Goal: Task Accomplishment & Management: Use online tool/utility

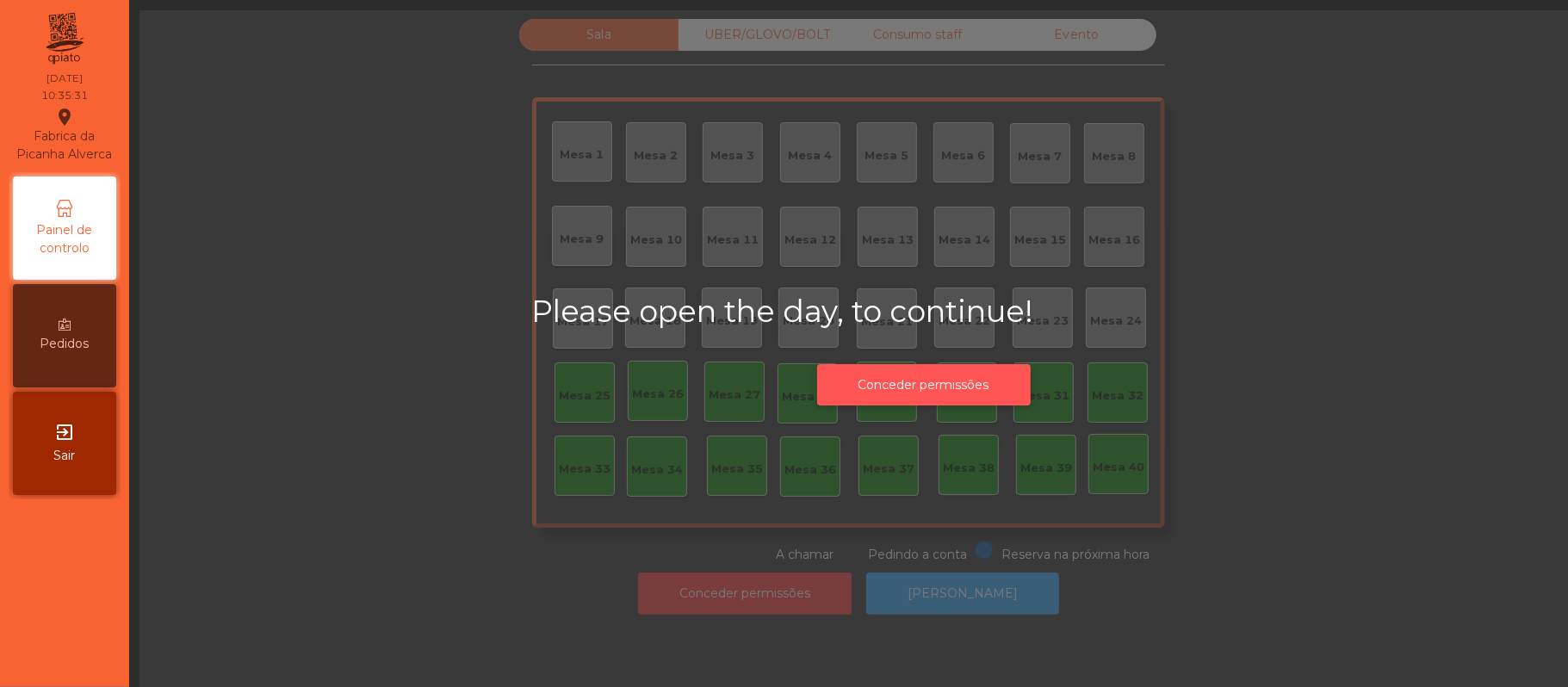
click at [944, 376] on button "Conceder permissões" at bounding box center [923, 385] width 214 height 42
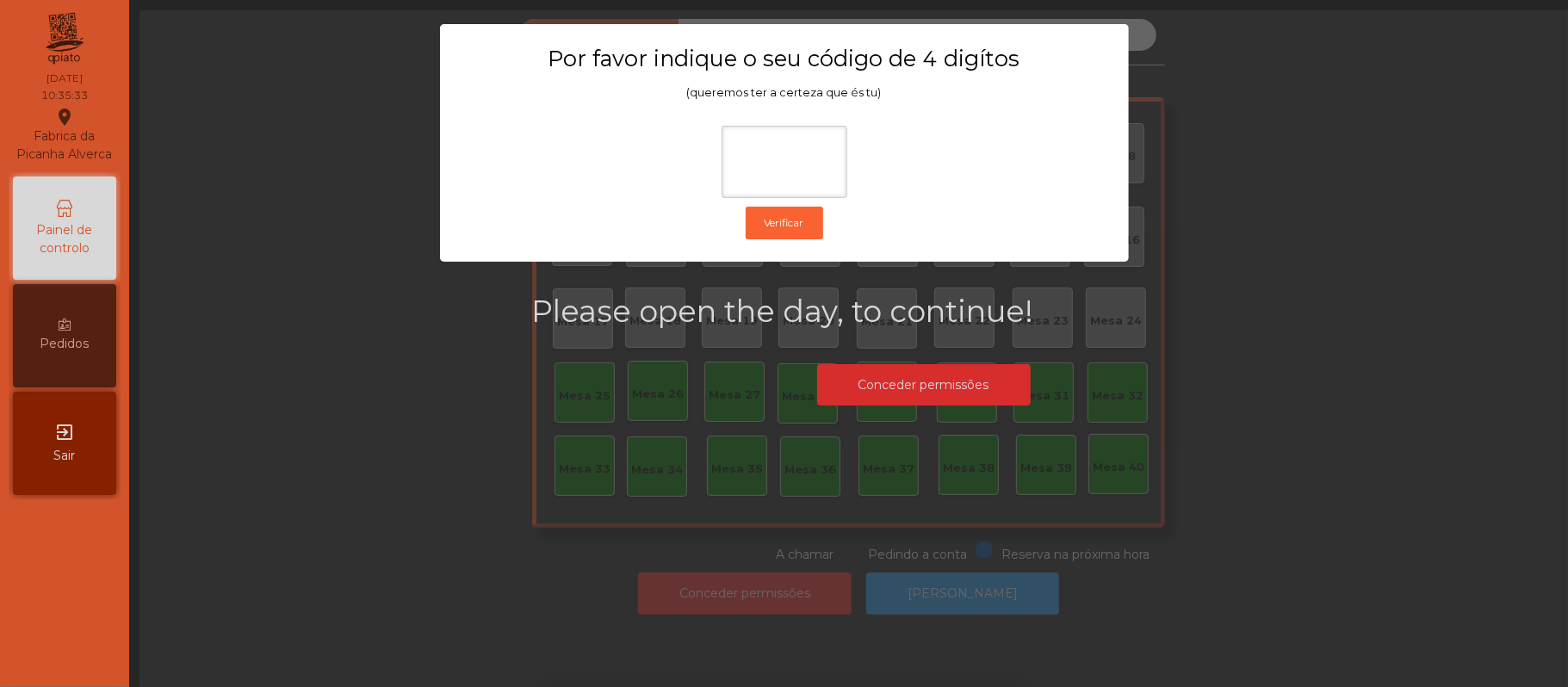
click at [363, 528] on div "1 2 3 keyboard_backspace 4 5 6 . - 7 8 9 keyboard_return 0" at bounding box center [784, 598] width 1568 height 175
click at [451, 507] on ngb-modal-window "Por favor indique o seu código de 4 digítos (queremos ter a certeza que és tu) …" at bounding box center [784, 344] width 1489 height 687
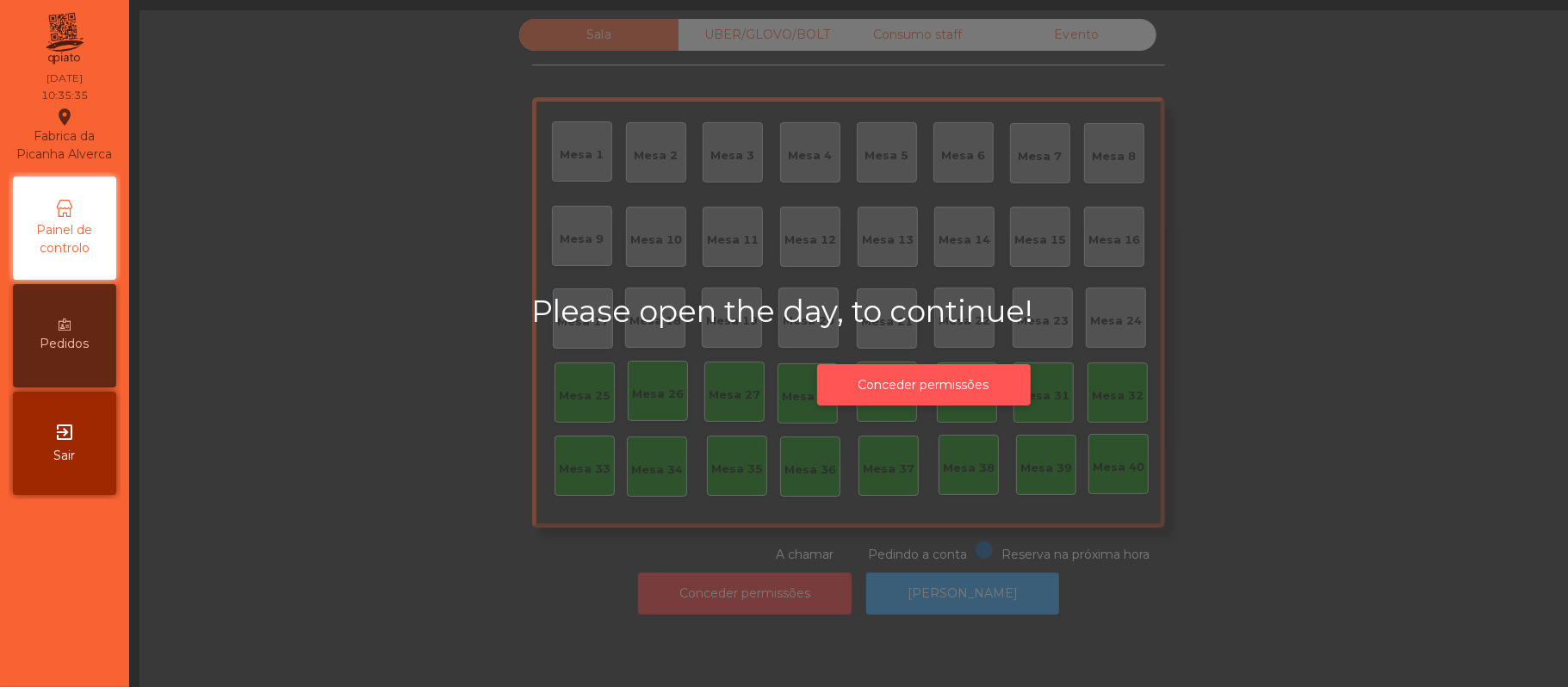
click at [969, 381] on button "Conceder permissões" at bounding box center [923, 385] width 214 height 42
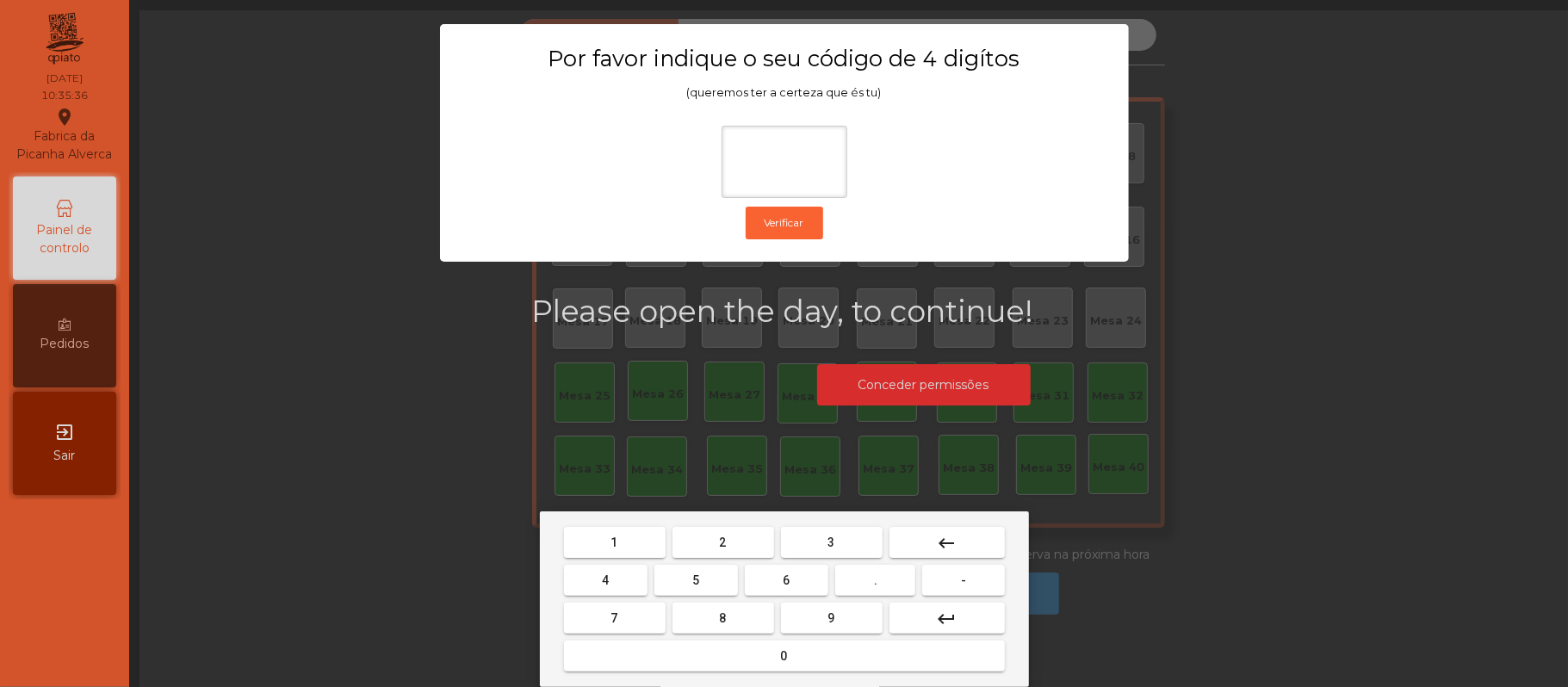
click at [721, 542] on span "2" at bounding box center [722, 542] width 7 height 14
click at [785, 583] on span "6" at bounding box center [786, 580] width 7 height 14
click at [634, 533] on button "1" at bounding box center [614, 541] width 101 height 31
type input "***"
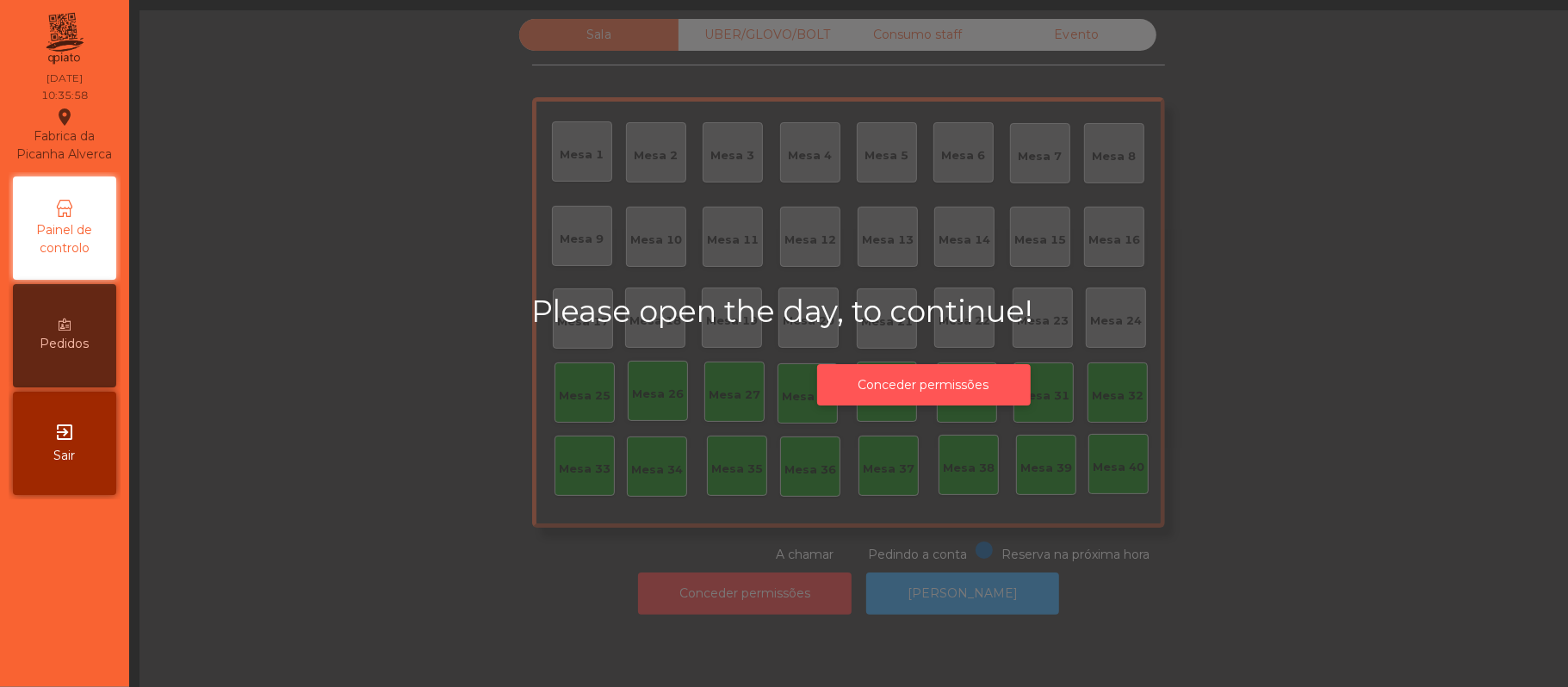
click at [941, 388] on button "Conceder permissões" at bounding box center [923, 385] width 214 height 42
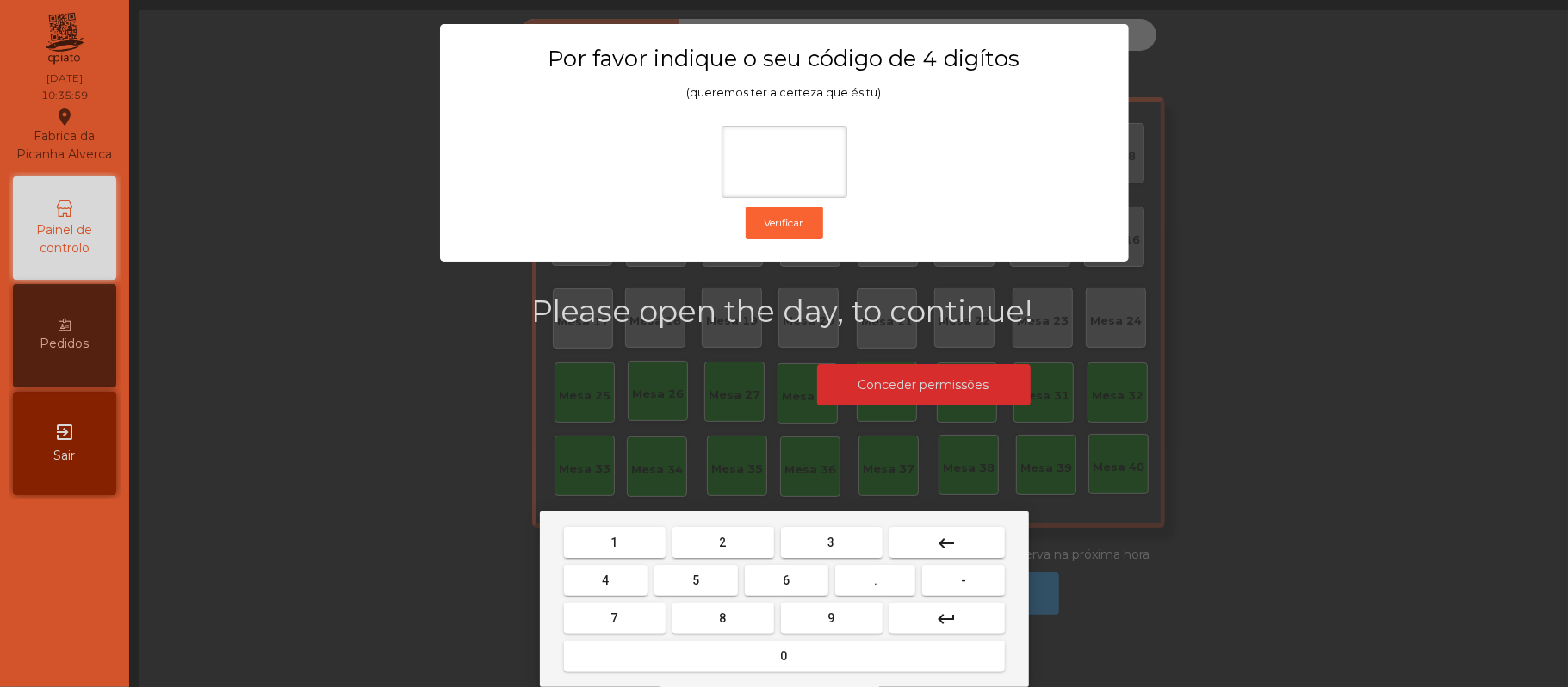
click at [728, 545] on button "2" at bounding box center [722, 541] width 101 height 31
click at [785, 575] on span "6" at bounding box center [786, 580] width 7 height 14
click at [627, 545] on button "1" at bounding box center [614, 541] width 101 height 31
click at [708, 582] on button "5" at bounding box center [696, 580] width 84 height 31
type input "****"
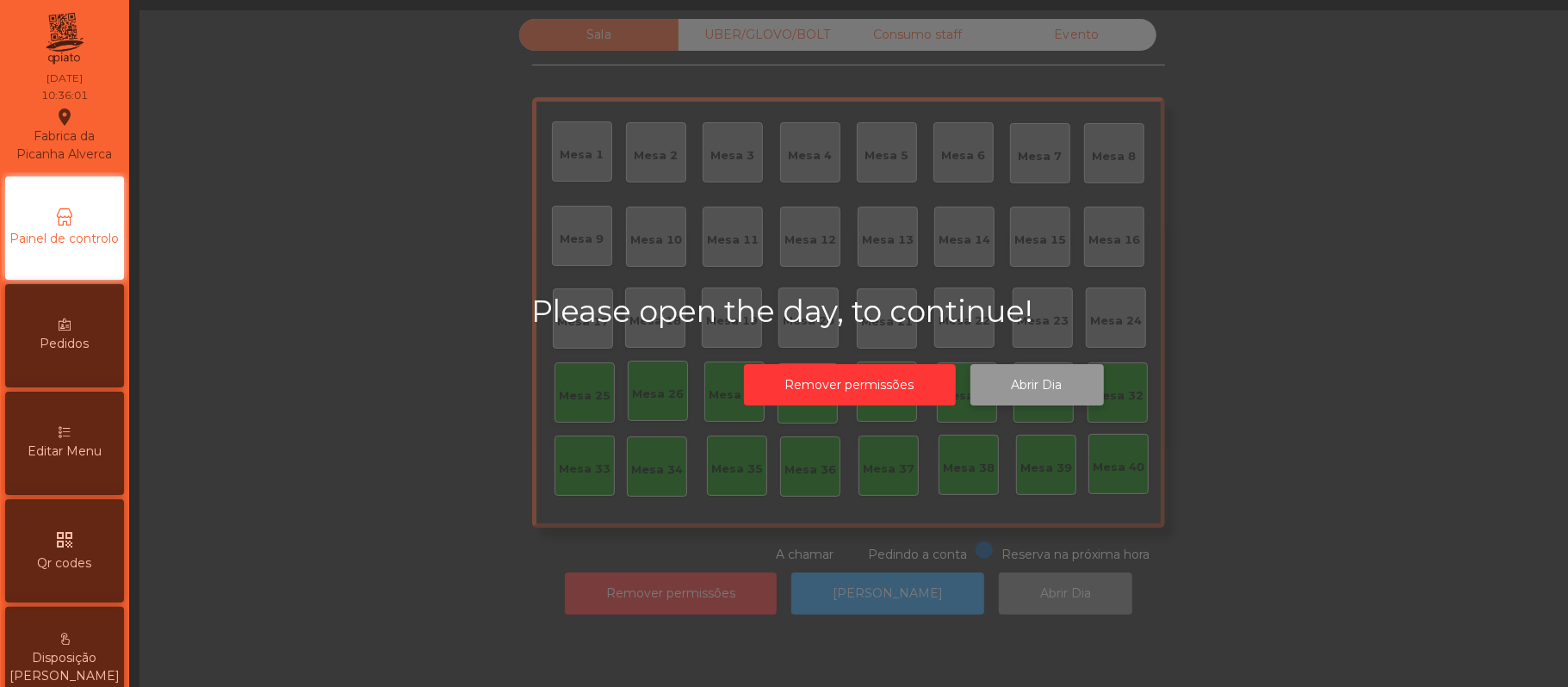
click at [1045, 381] on button "Abrir Dia" at bounding box center [1037, 385] width 134 height 42
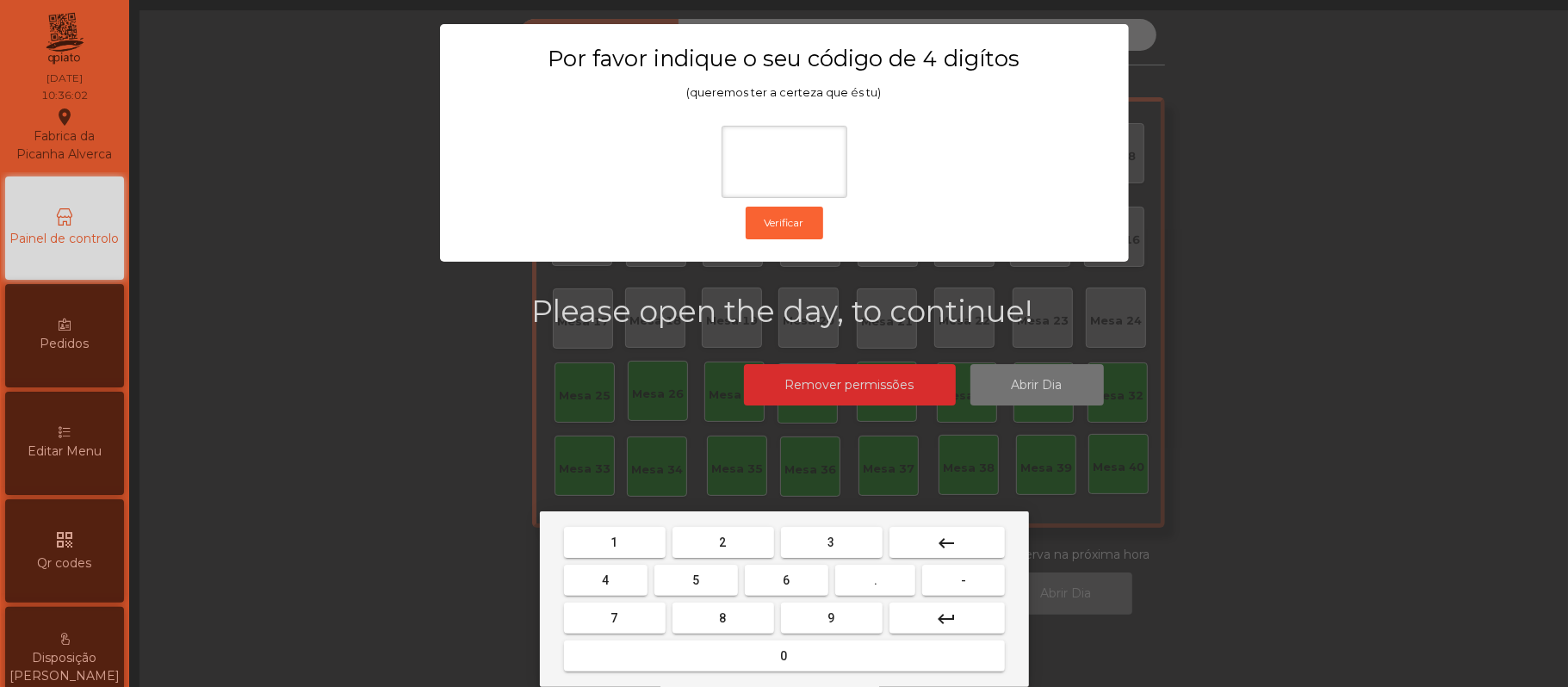
click at [720, 538] on span "2" at bounding box center [722, 542] width 7 height 14
click at [785, 580] on span "6" at bounding box center [786, 580] width 7 height 14
click at [618, 529] on button "1" at bounding box center [614, 541] width 101 height 31
click at [697, 575] on span "5" at bounding box center [695, 580] width 7 height 14
type input "****"
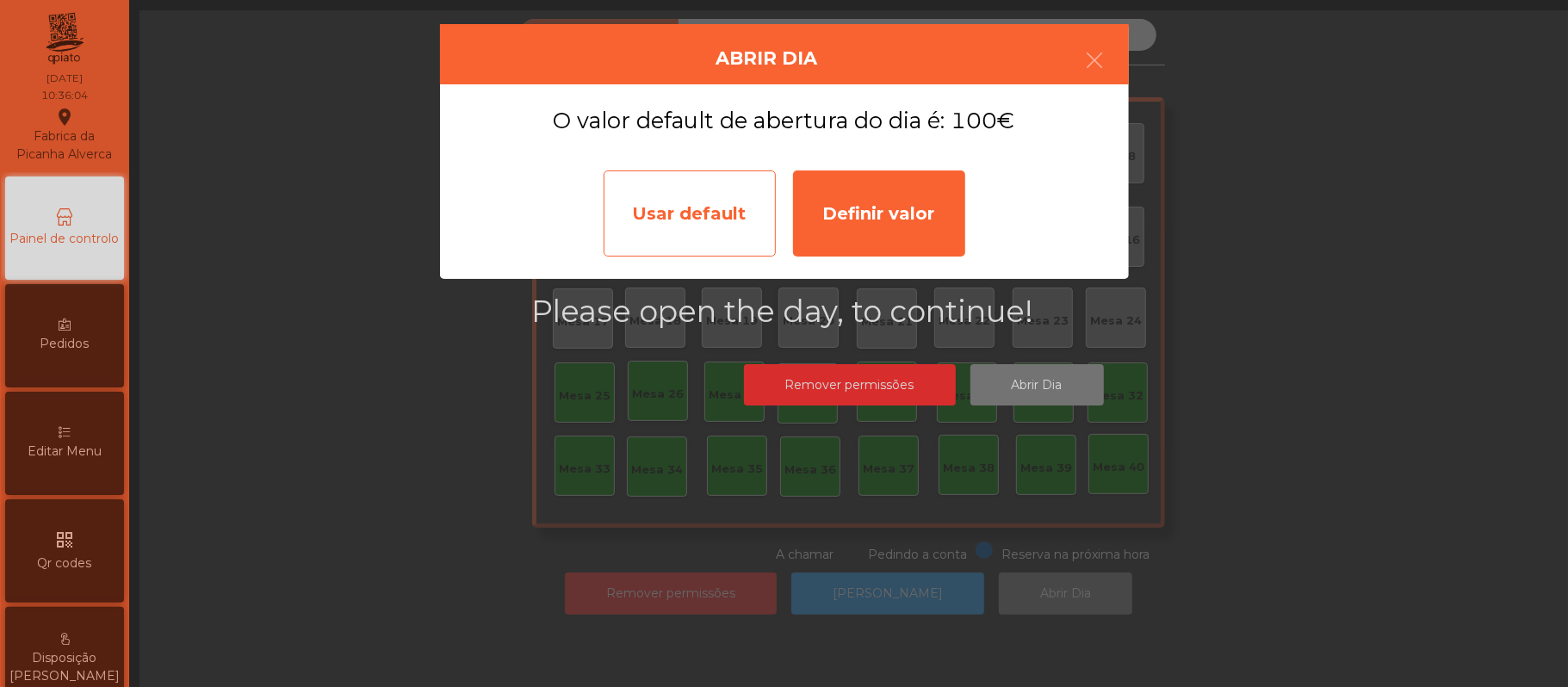
click at [727, 198] on div "Usar default" at bounding box center [689, 213] width 172 height 86
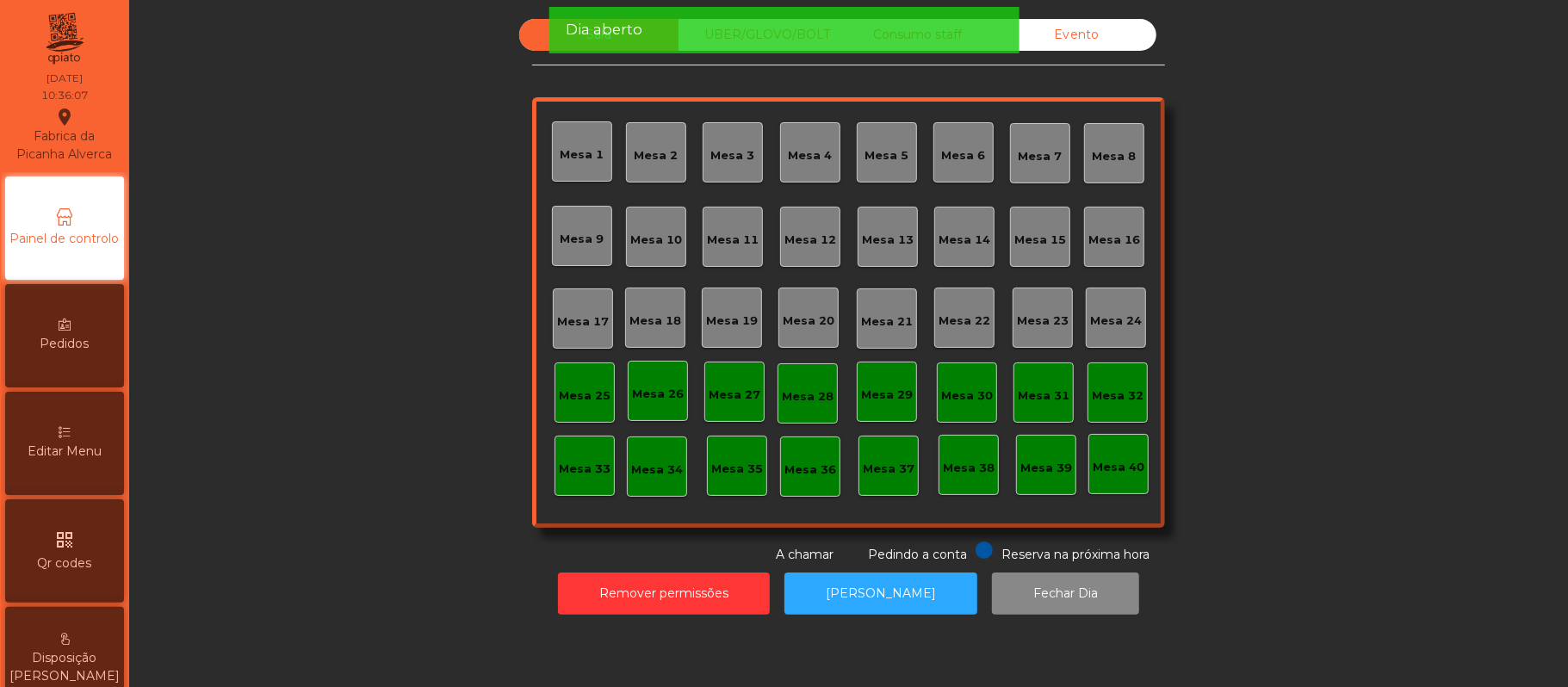
click at [1046, 460] on div "Mesa 39" at bounding box center [1045, 468] width 51 height 17
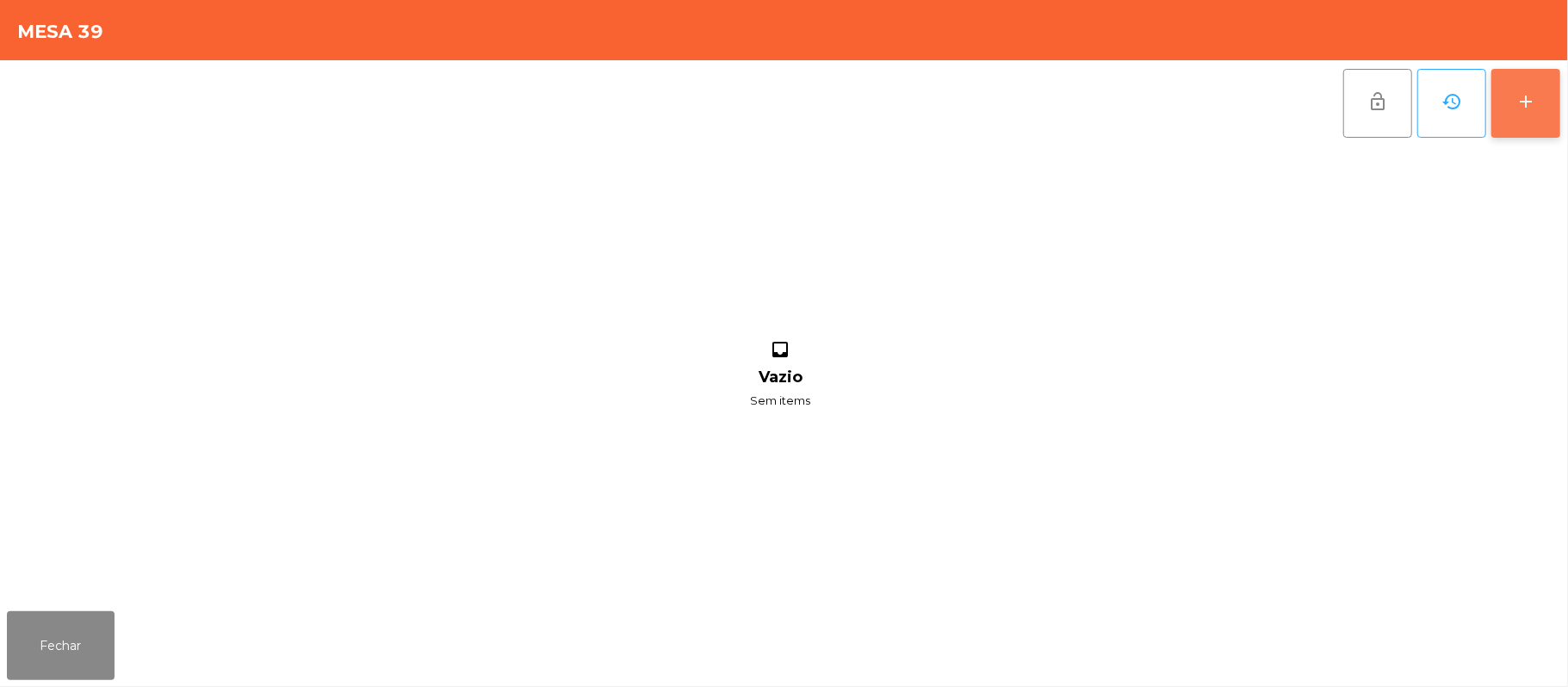
click at [1516, 107] on div "add" at bounding box center [1525, 101] width 21 height 21
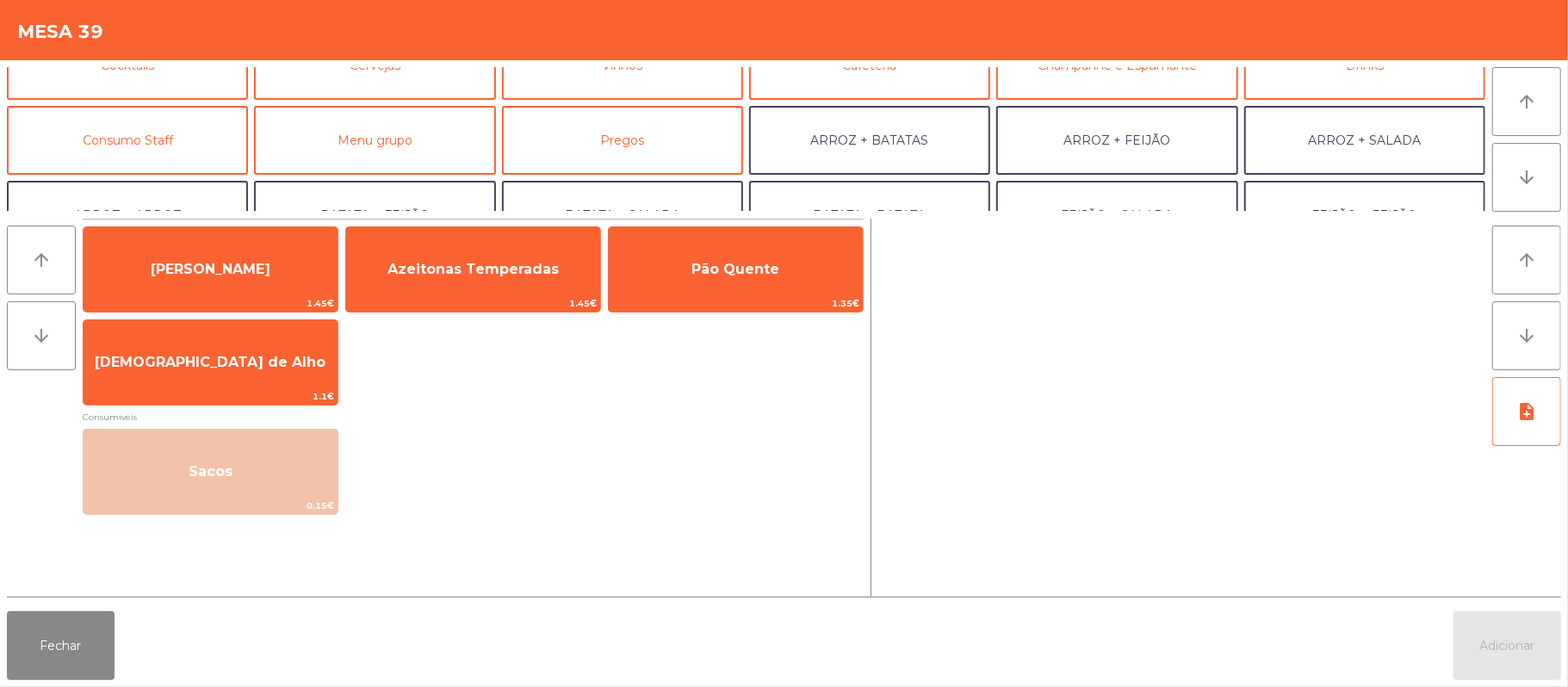
scroll to position [146, 0]
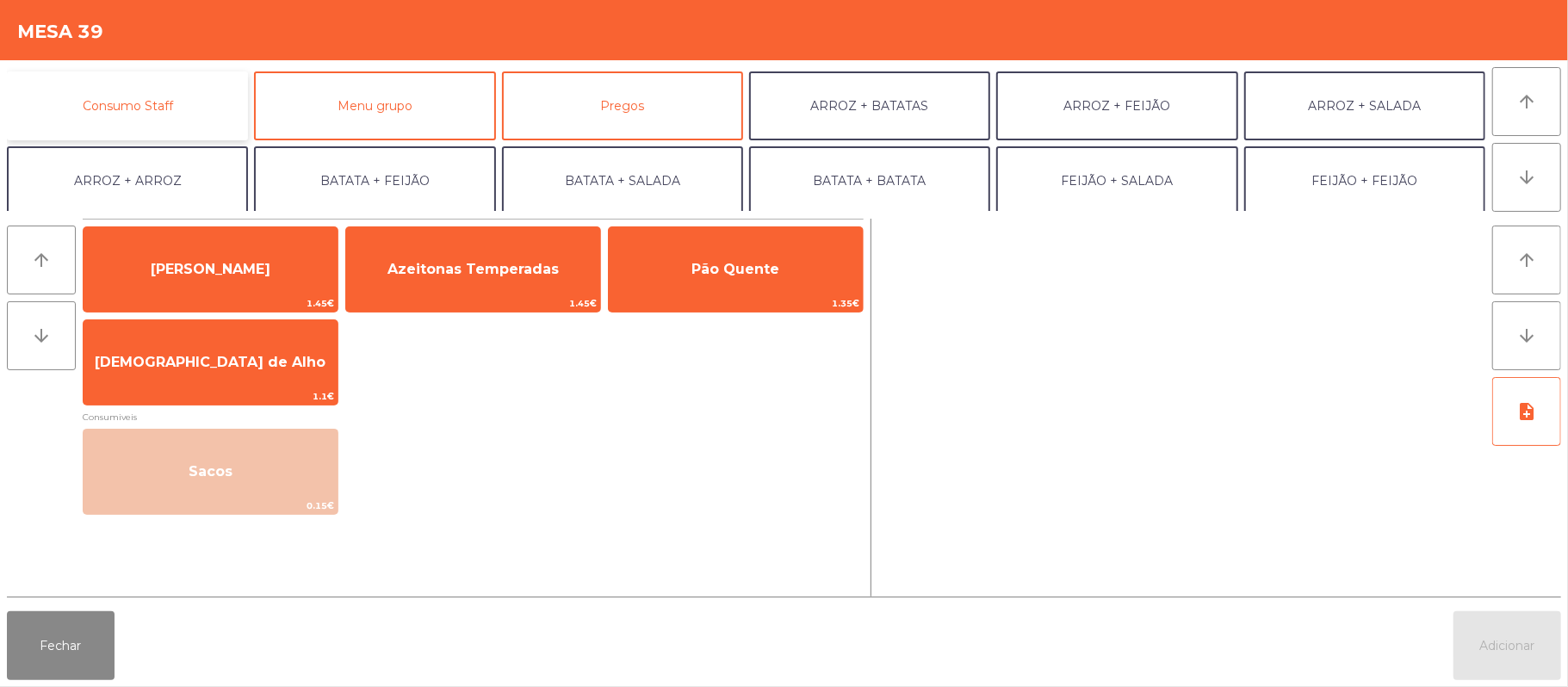
click at [176, 110] on button "Consumo Staff" at bounding box center [127, 106] width 241 height 69
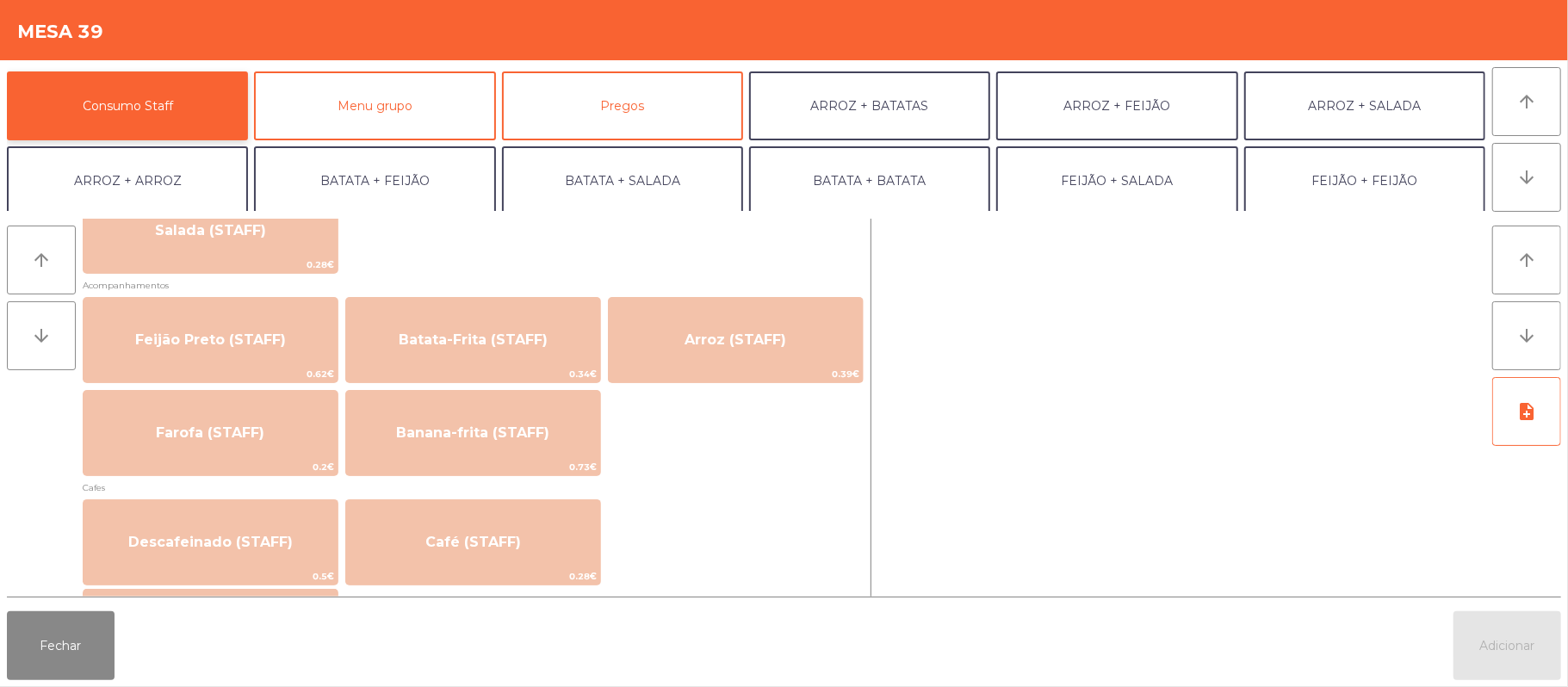
scroll to position [740, 0]
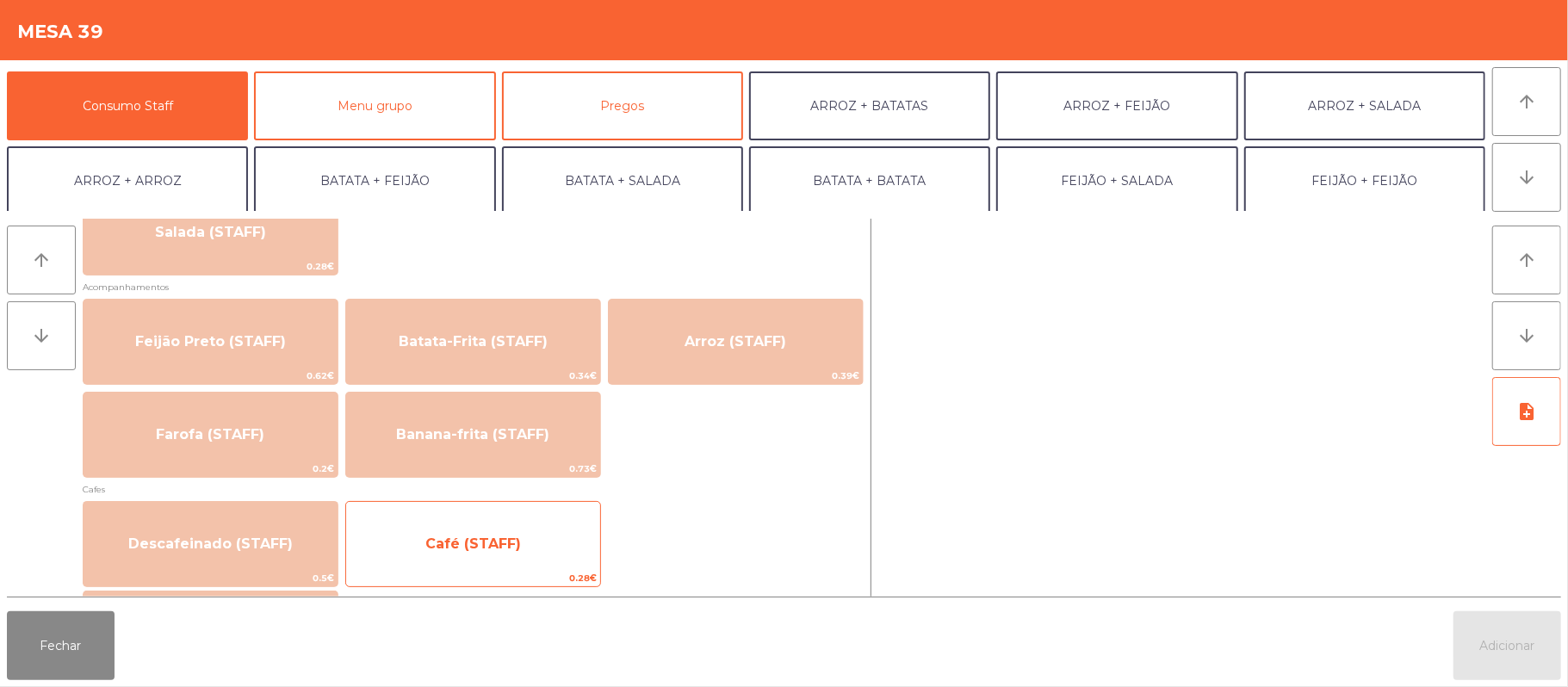
click at [525, 540] on span "Café (STAFF)" at bounding box center [473, 543] width 254 height 46
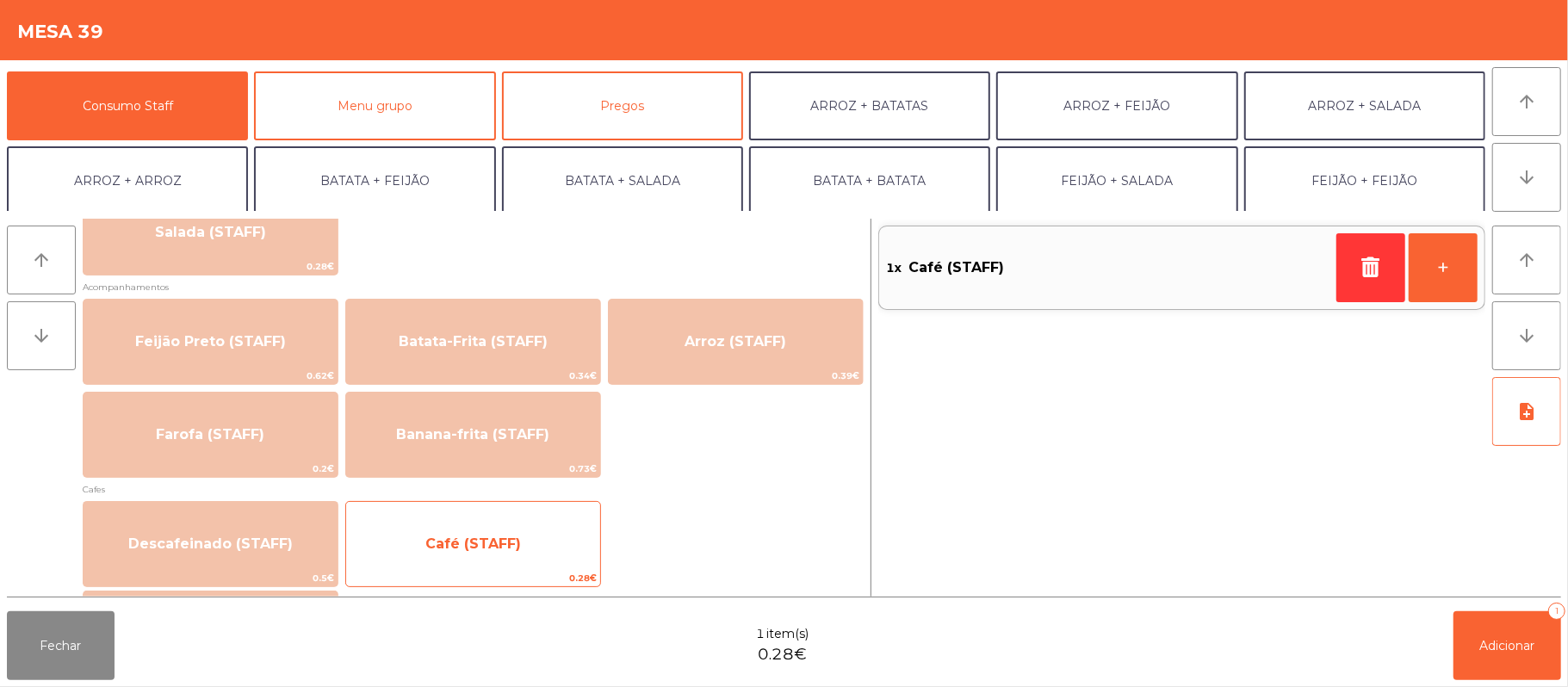
click at [470, 537] on span "Café (STAFF)" at bounding box center [472, 543] width 95 height 17
click at [435, 537] on span "Café (STAFF)" at bounding box center [472, 543] width 95 height 17
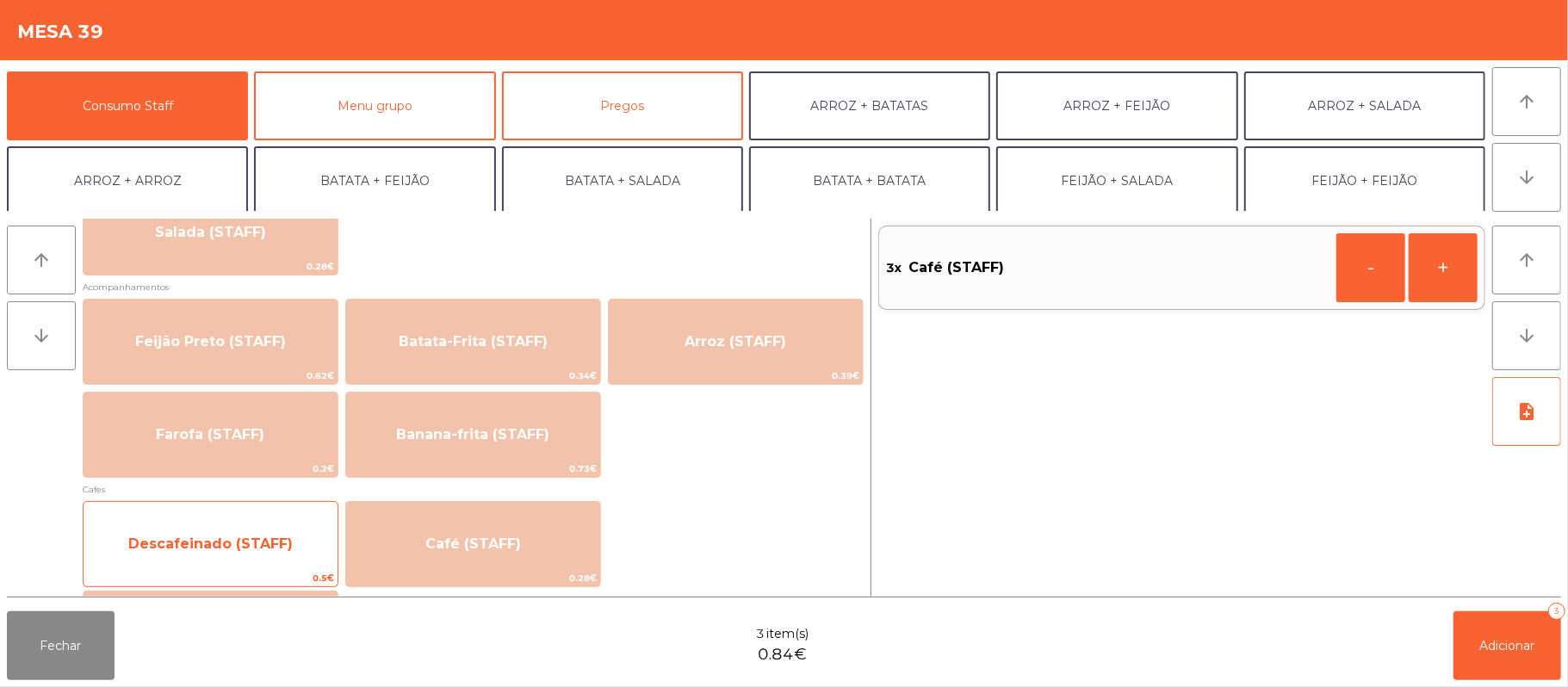
click at [222, 535] on span "Descafeinado (STAFF)" at bounding box center [210, 543] width 164 height 17
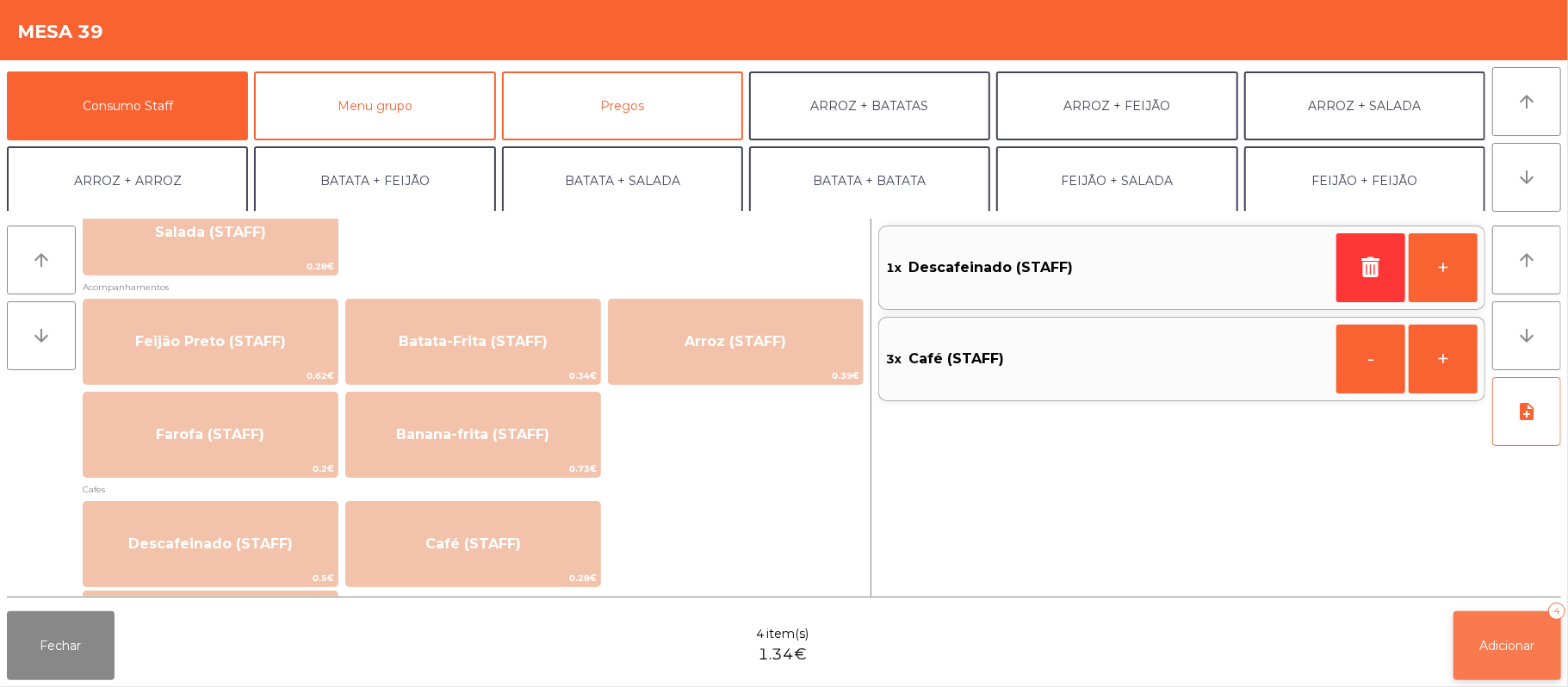
click at [1513, 656] on button "Adicionar 4" at bounding box center [1506, 646] width 107 height 69
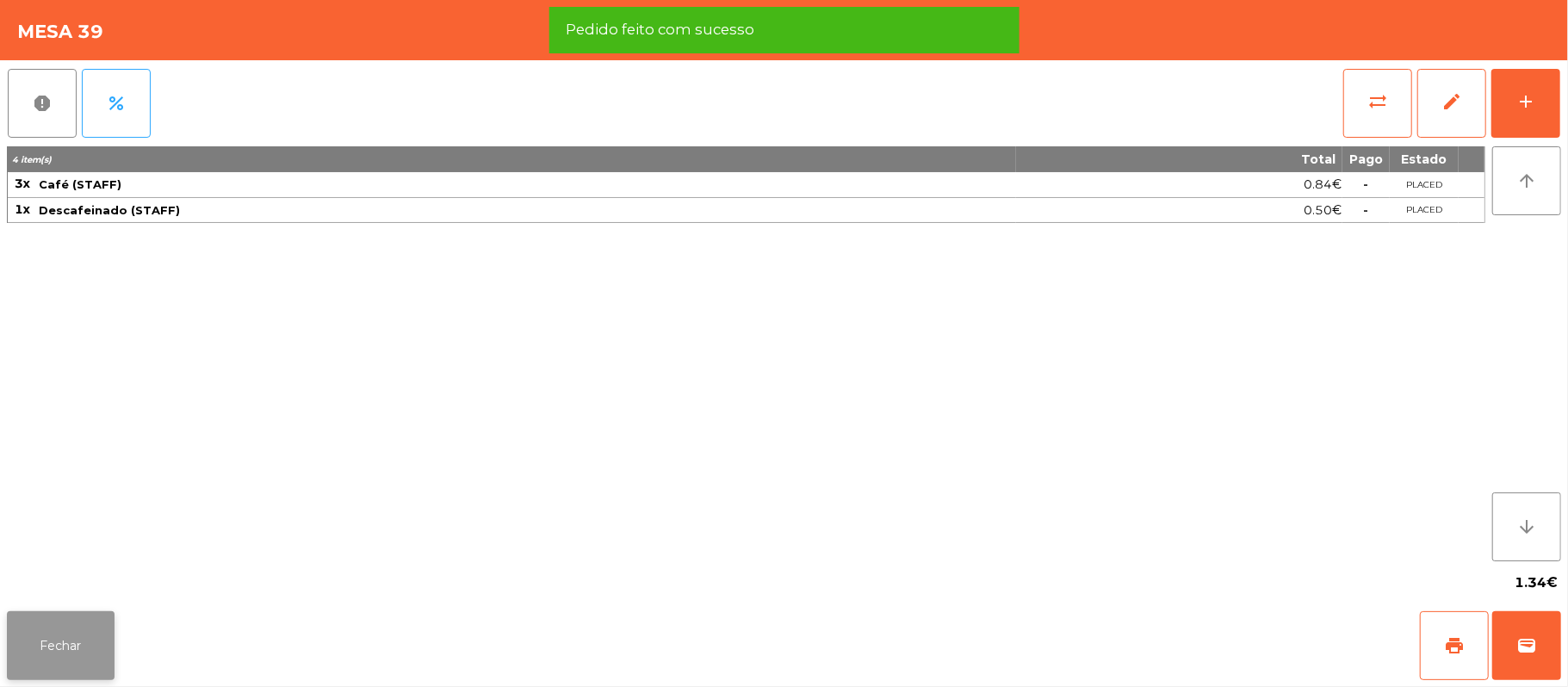
click at [65, 617] on button "Fechar" at bounding box center [60, 646] width 107 height 69
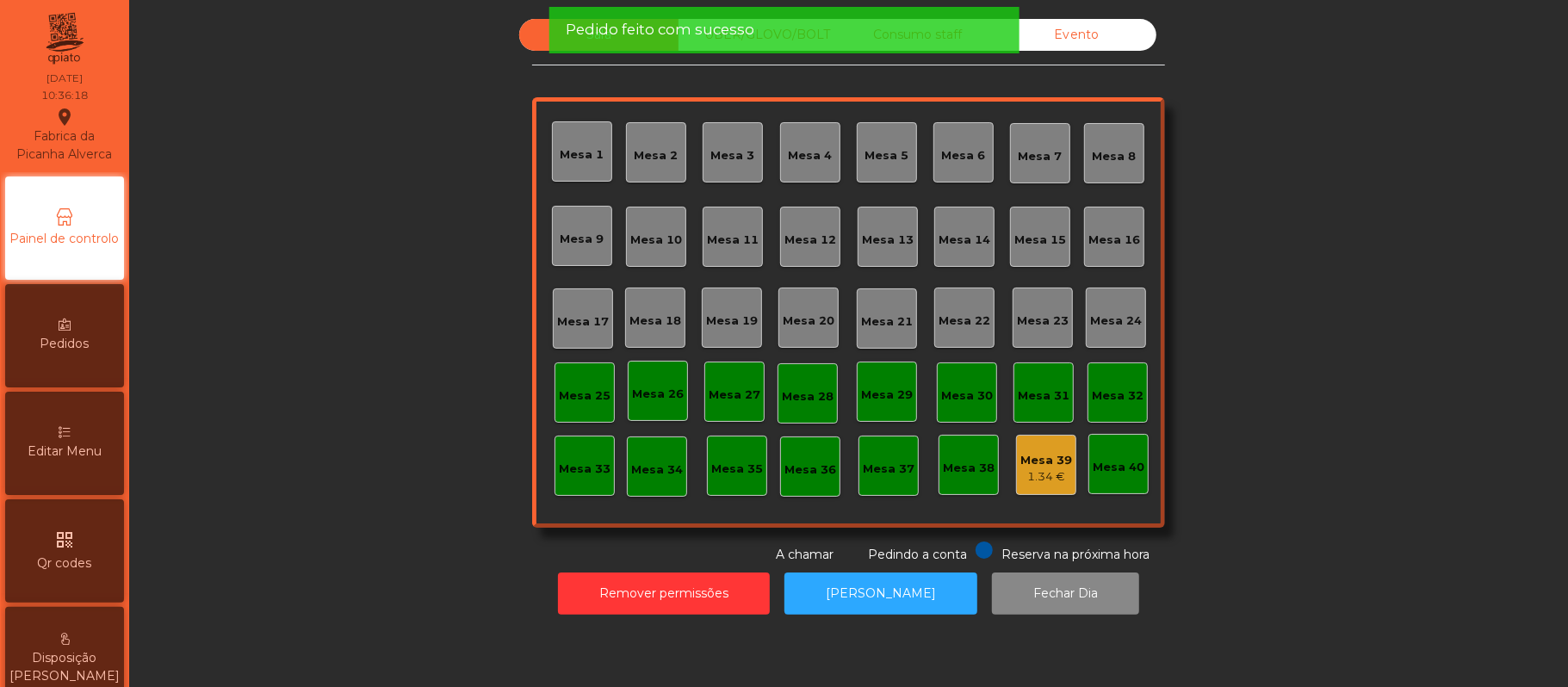
click at [869, 469] on div "Mesa 37" at bounding box center [888, 468] width 51 height 17
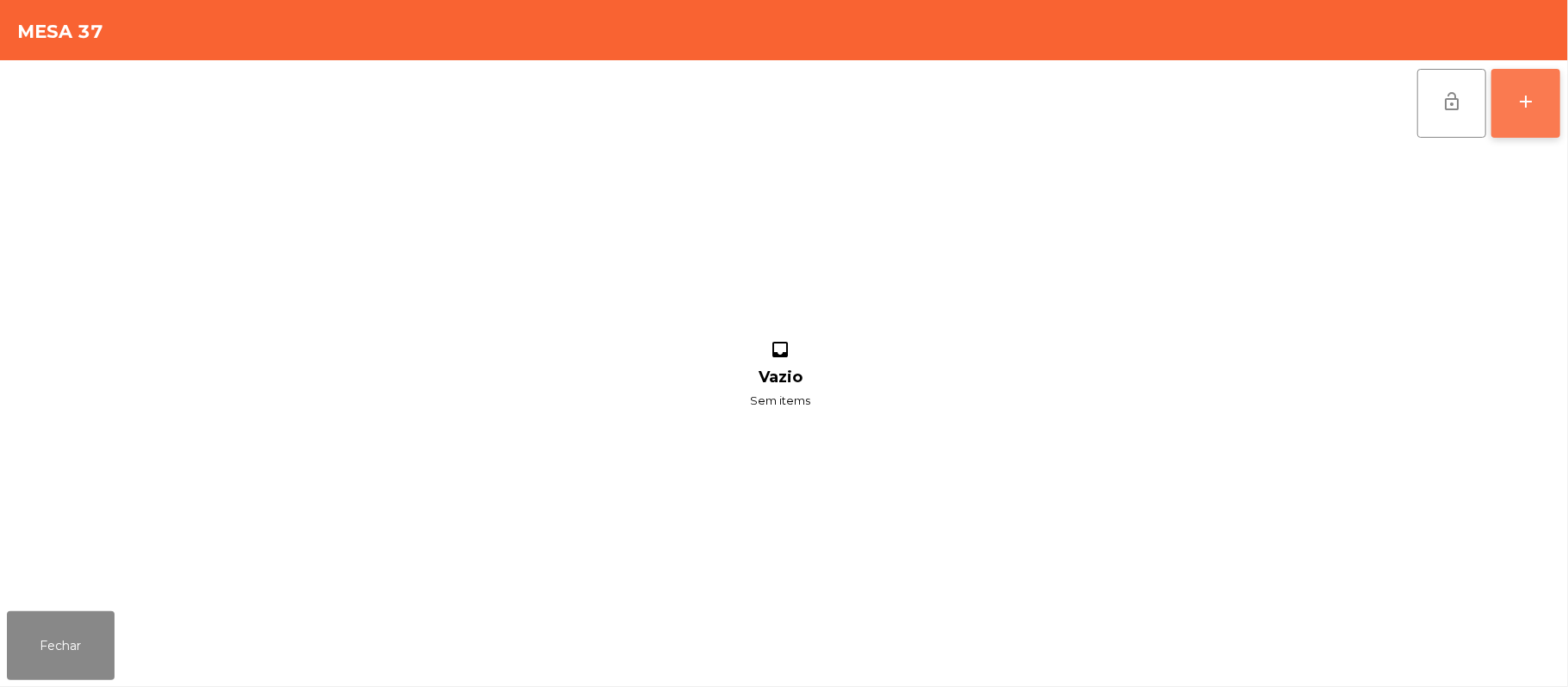
click at [1526, 105] on div "add" at bounding box center [1525, 101] width 21 height 21
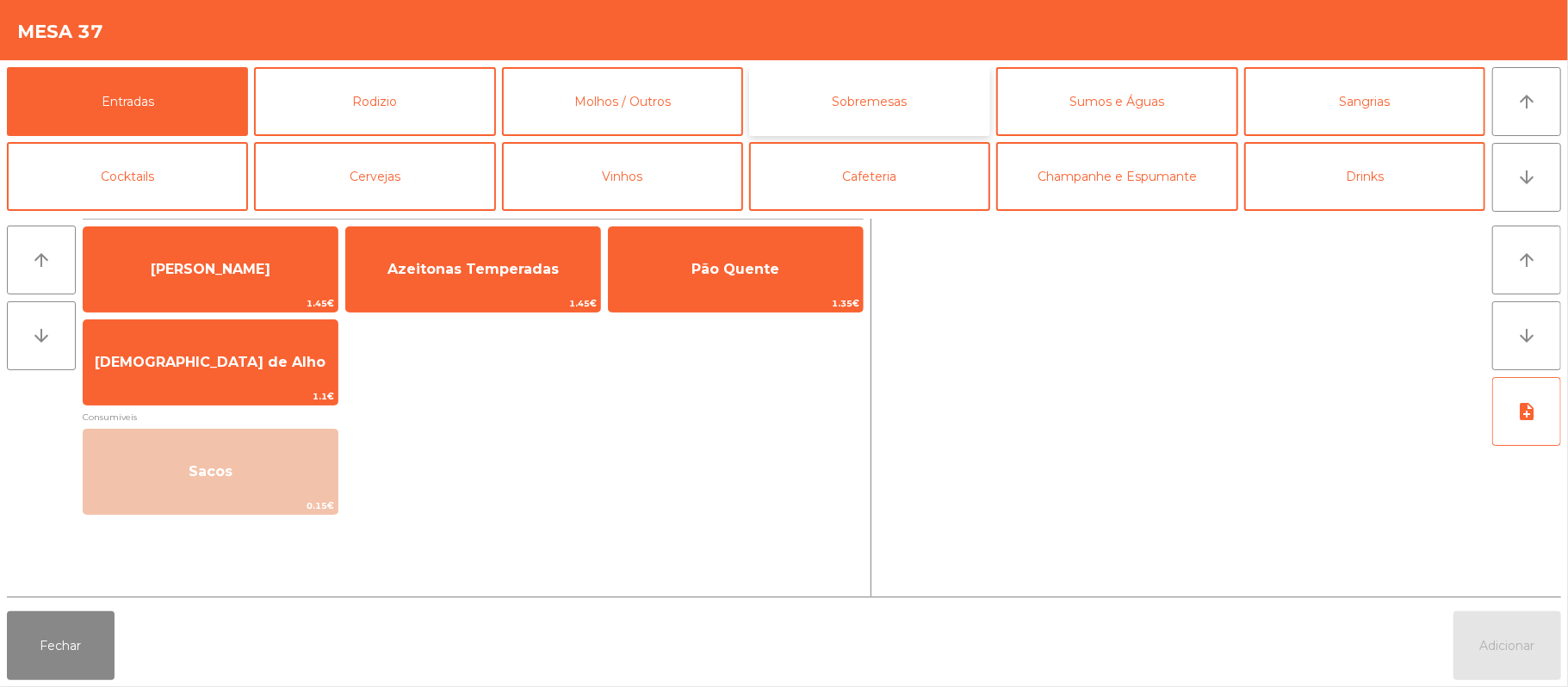
click at [903, 110] on button "Sobremesas" at bounding box center [869, 101] width 241 height 69
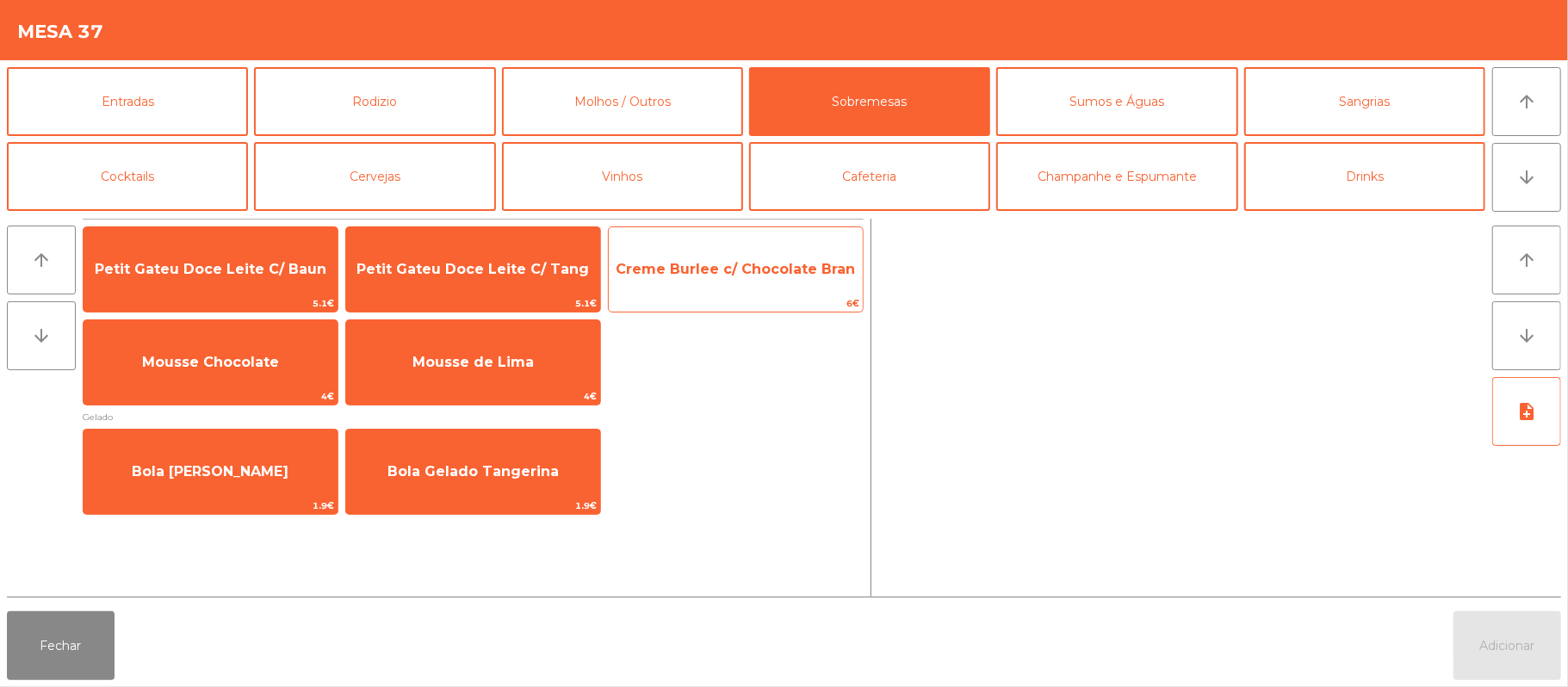
click at [745, 273] on span "Creme Burlee c/ Chocolate Bran" at bounding box center [734, 269] width 239 height 17
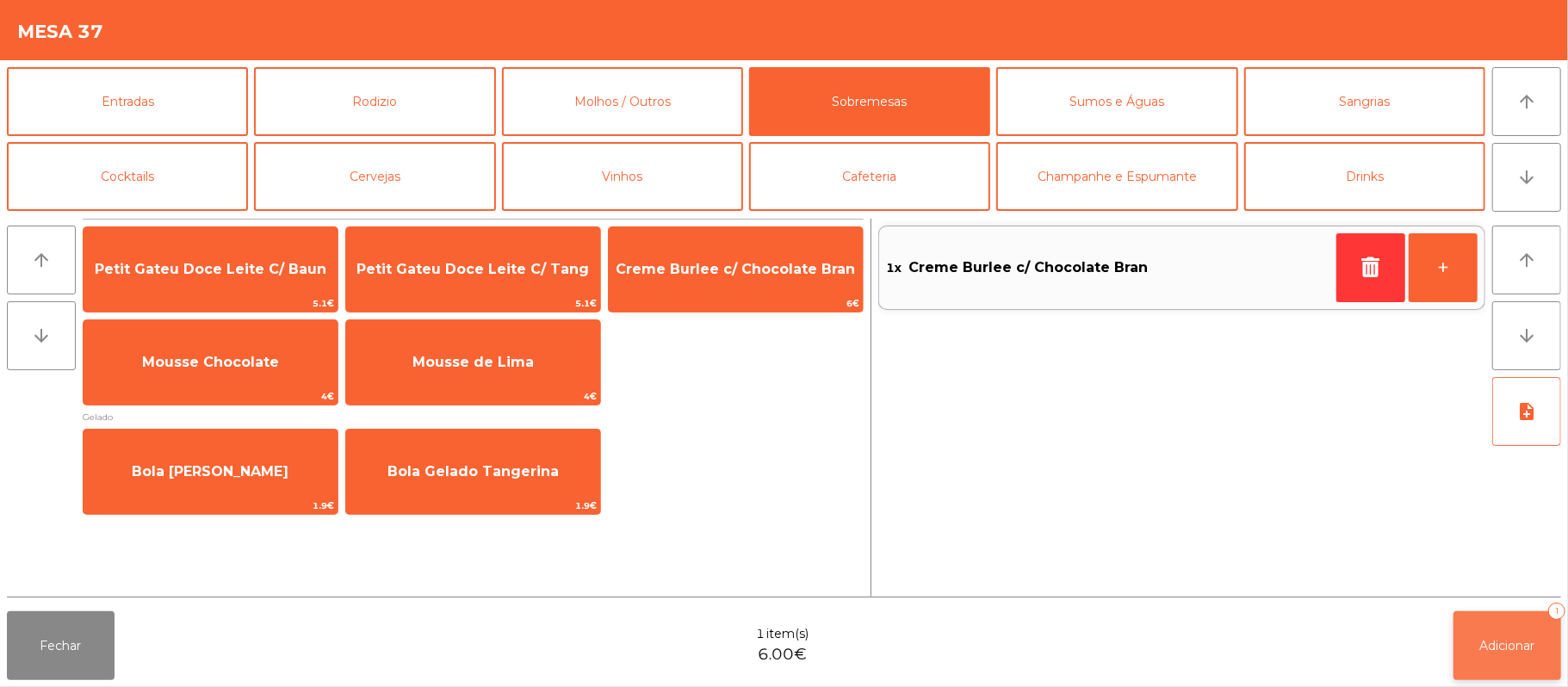
click at [1510, 641] on span "Adicionar" at bounding box center [1507, 646] width 55 height 16
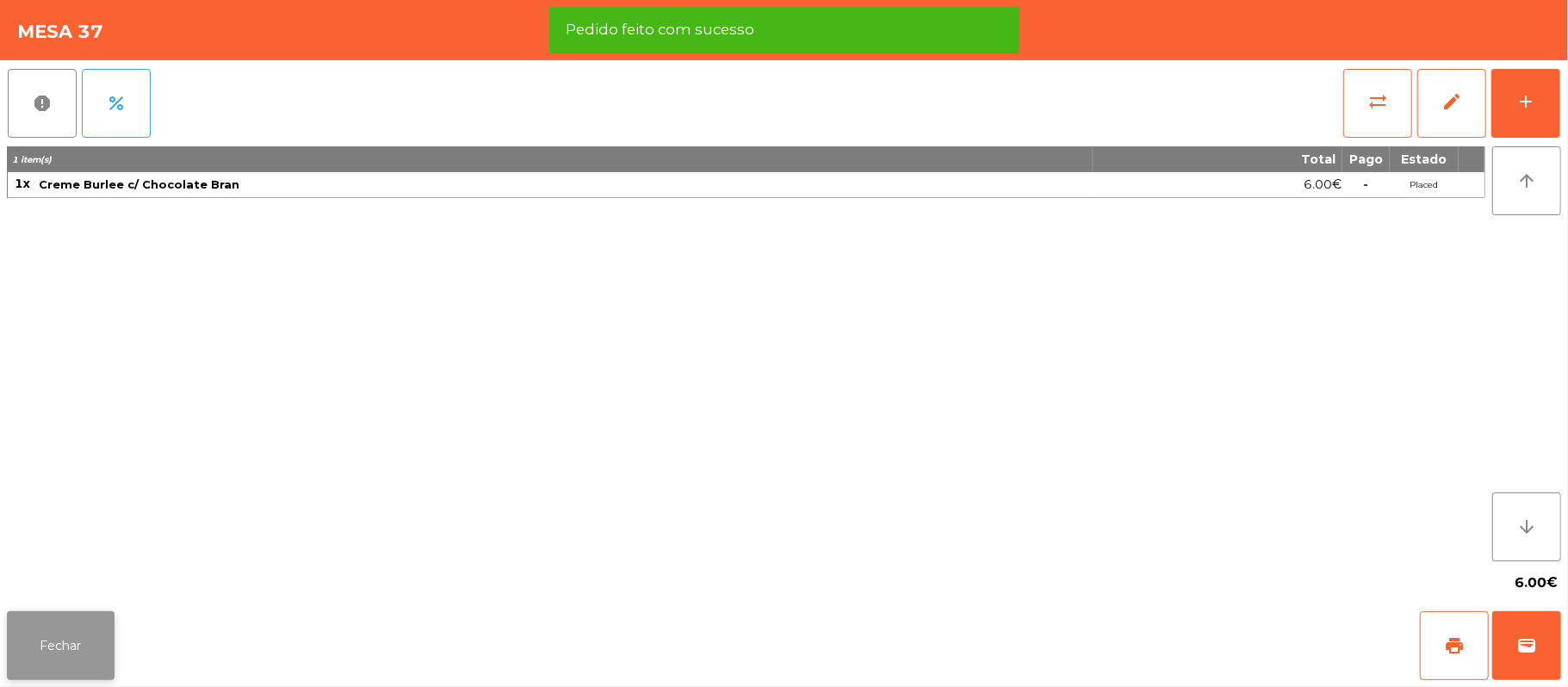
click at [60, 638] on button "Fechar" at bounding box center [60, 646] width 107 height 69
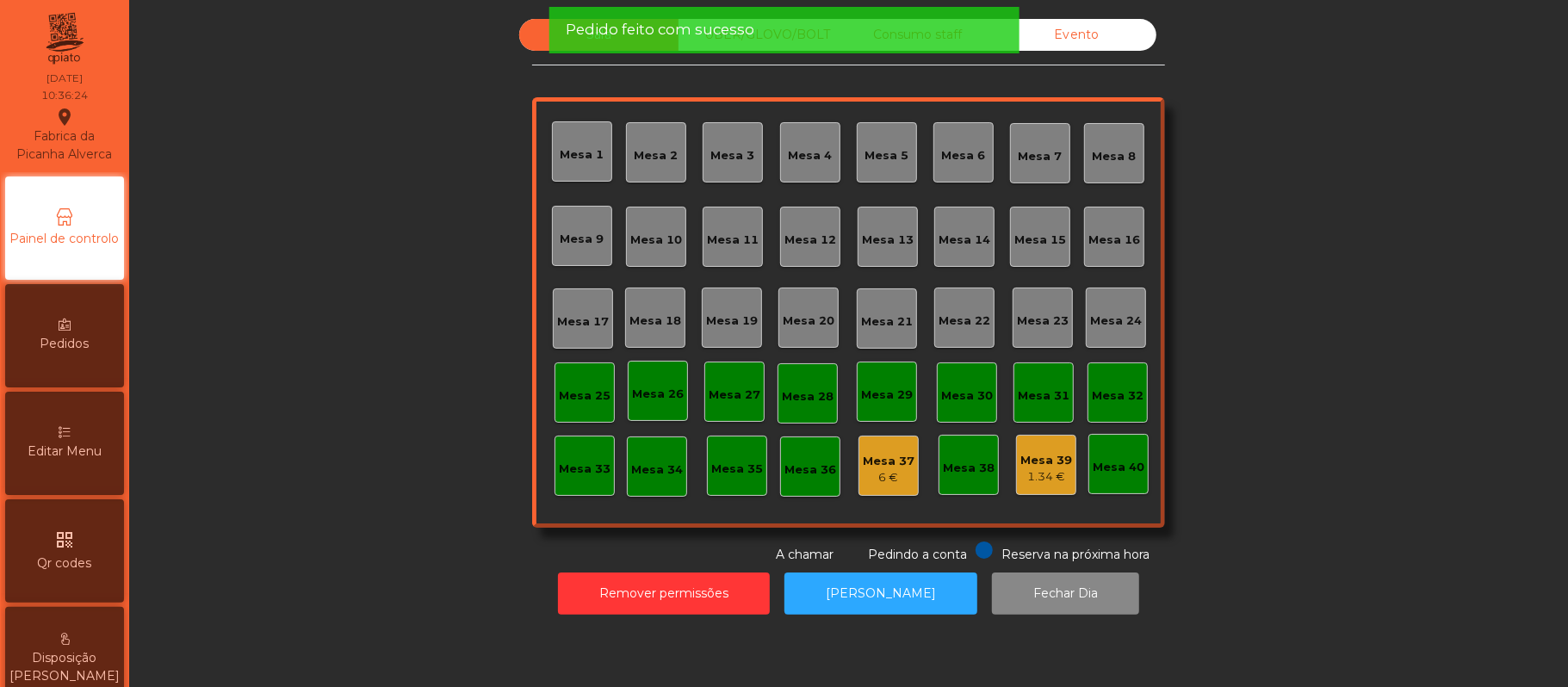
click at [560, 148] on div "Mesa 1" at bounding box center [582, 155] width 44 height 17
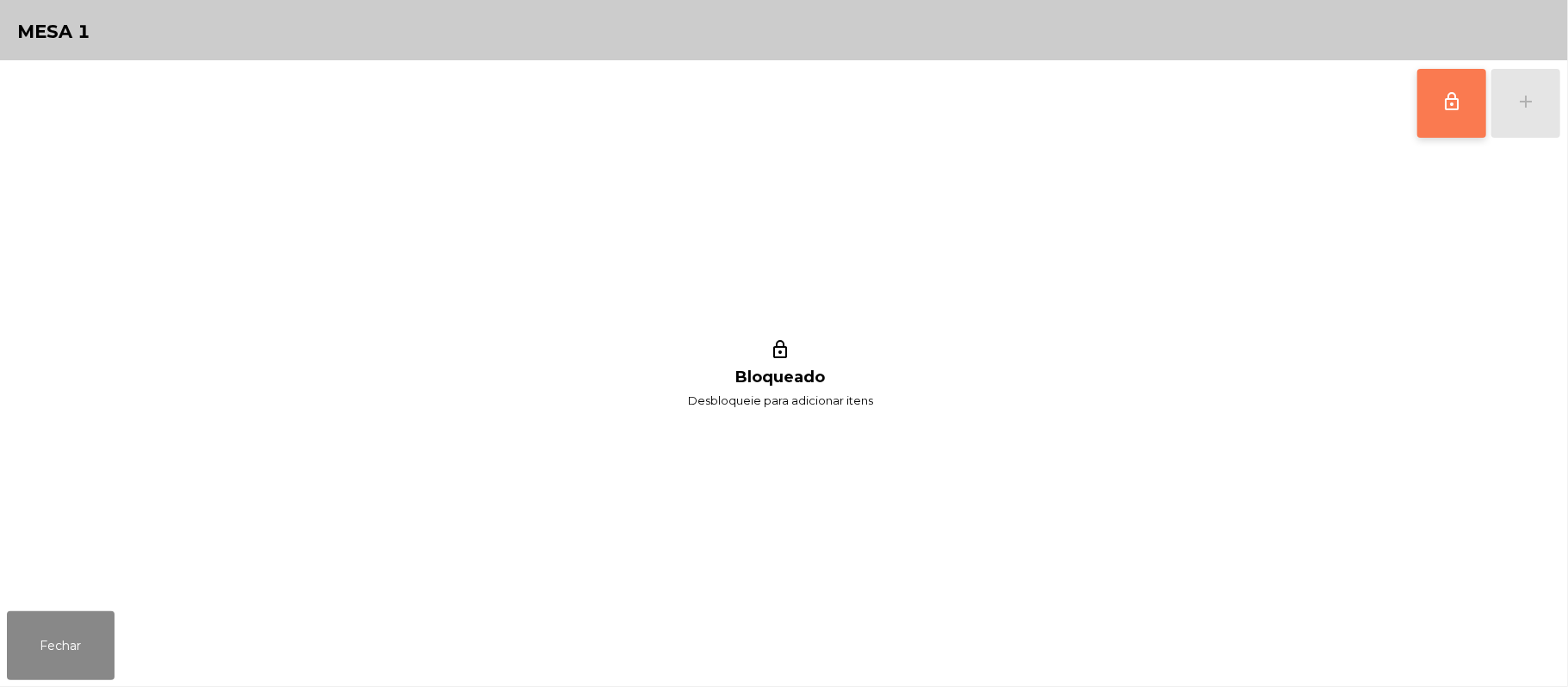
click at [1432, 94] on button "lock_outline" at bounding box center [1452, 103] width 69 height 69
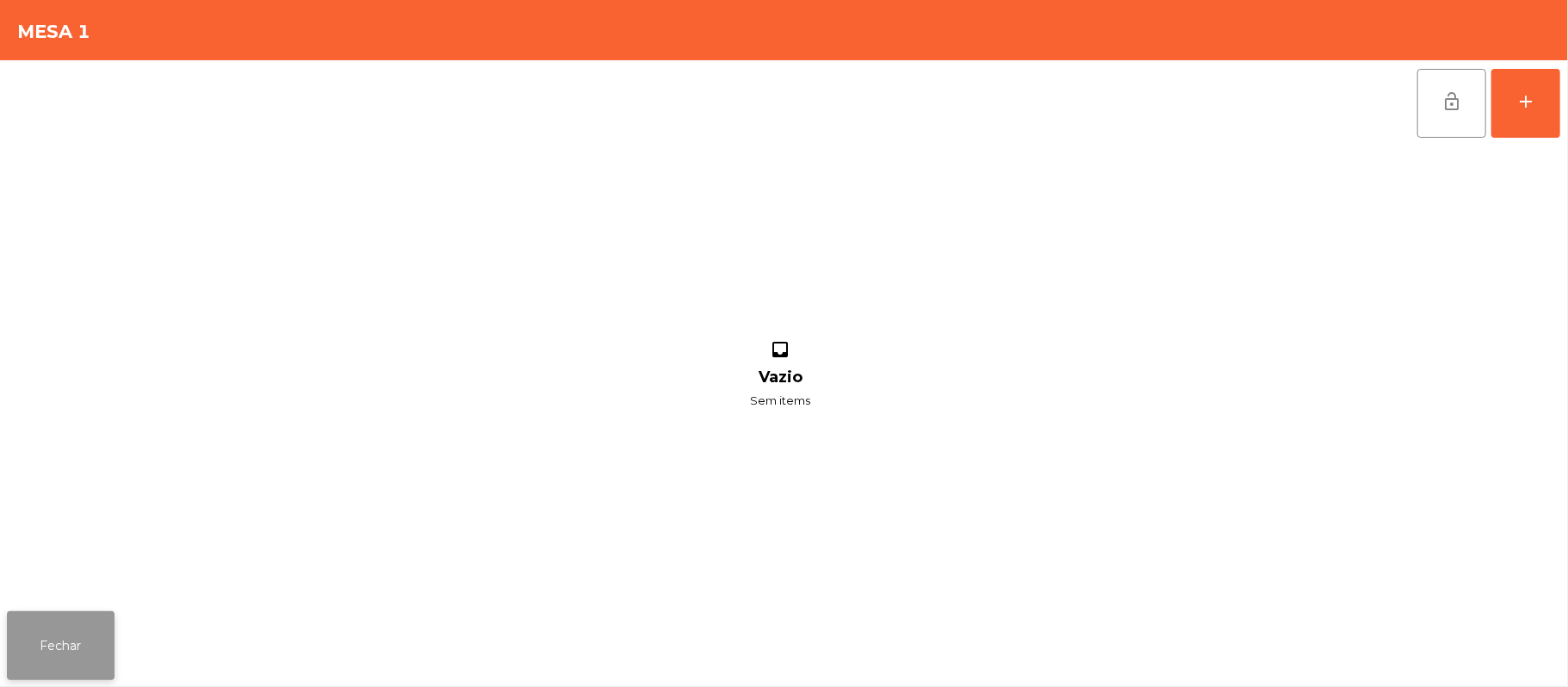
click at [63, 625] on button "Fechar" at bounding box center [60, 646] width 107 height 69
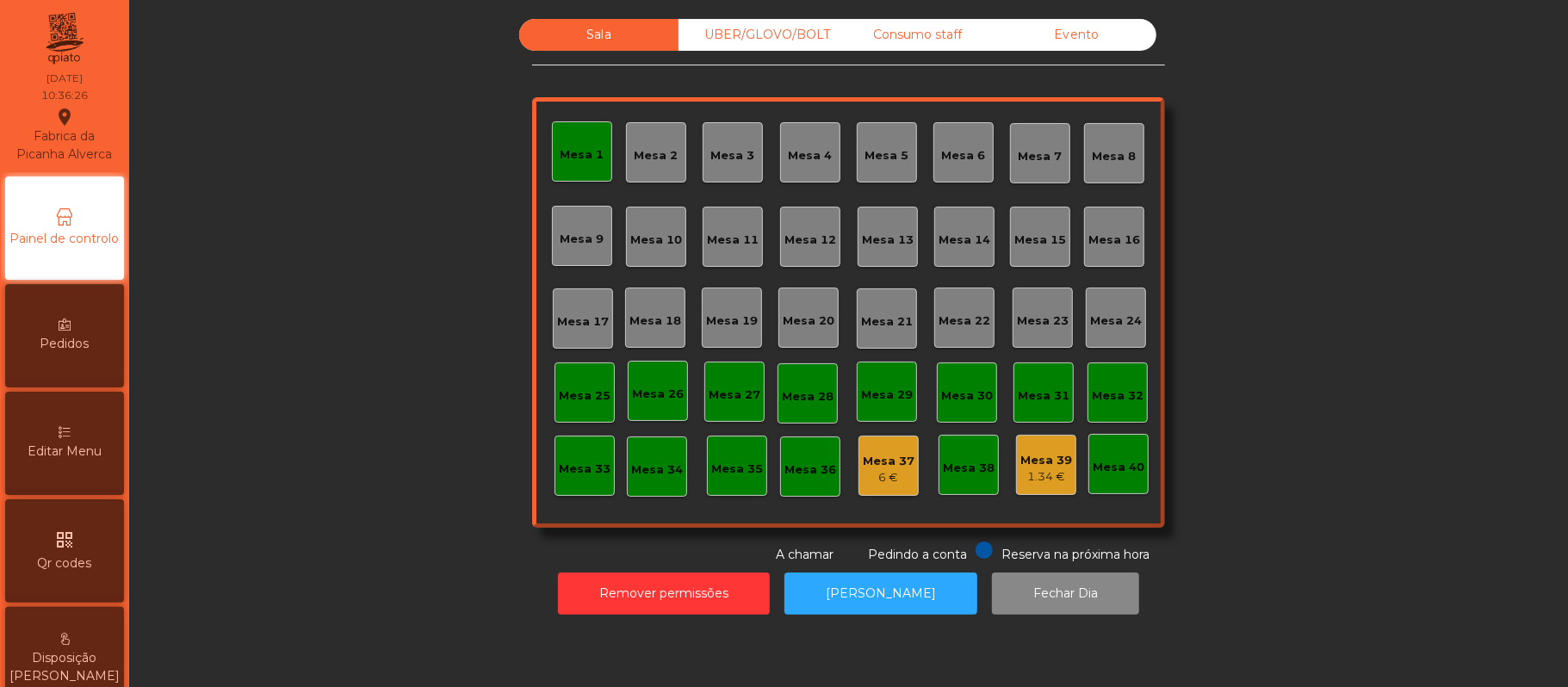
click at [573, 147] on div "Mesa 1" at bounding box center [582, 155] width 44 height 17
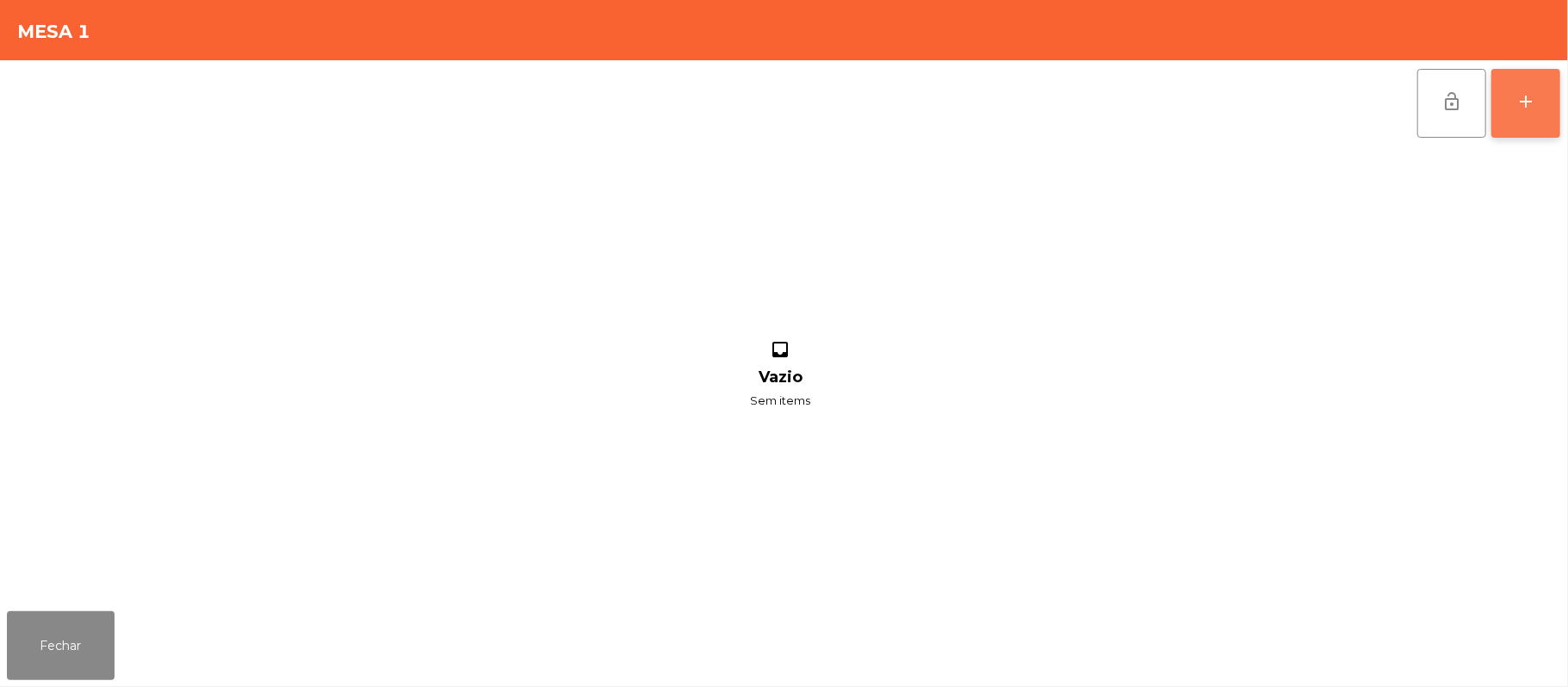
click at [1520, 104] on div "add" at bounding box center [1525, 101] width 21 height 21
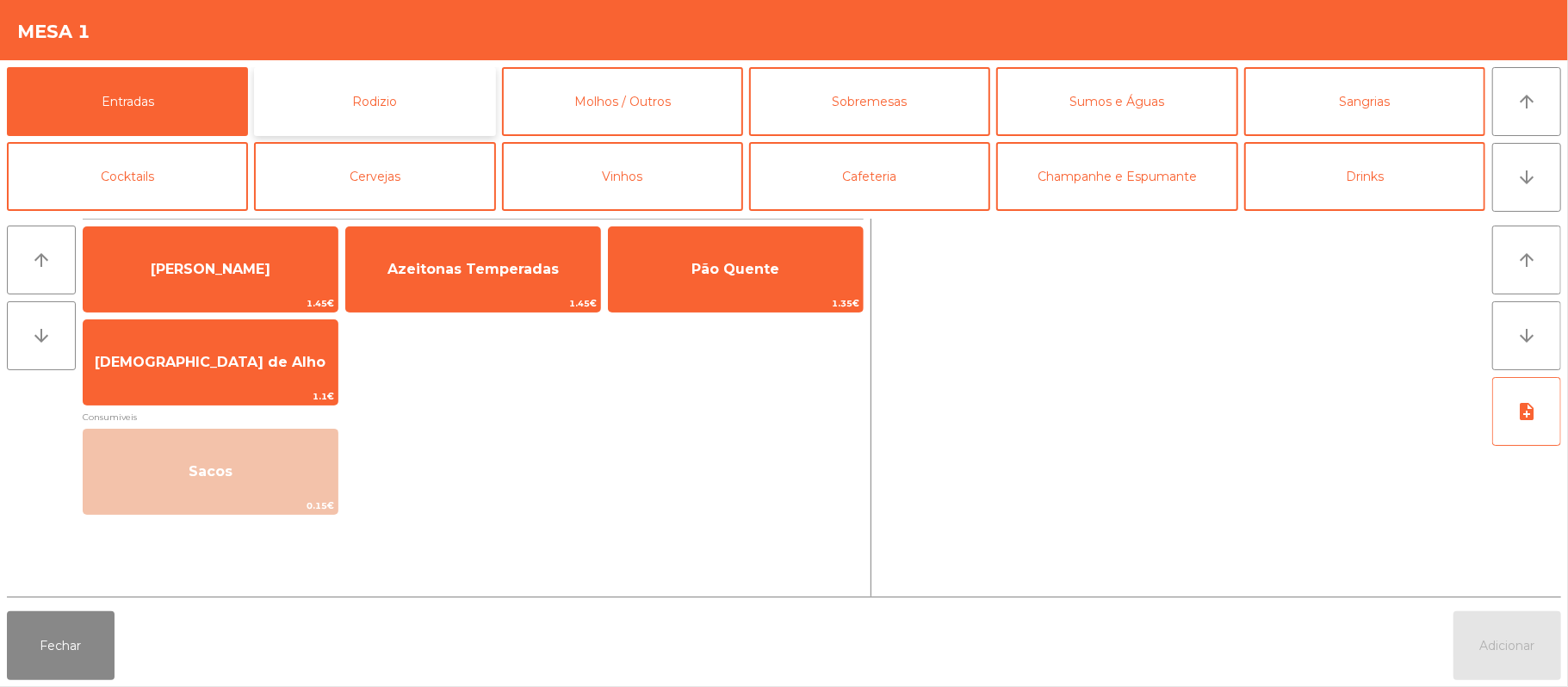
click at [391, 110] on button "Rodizio" at bounding box center [374, 101] width 241 height 69
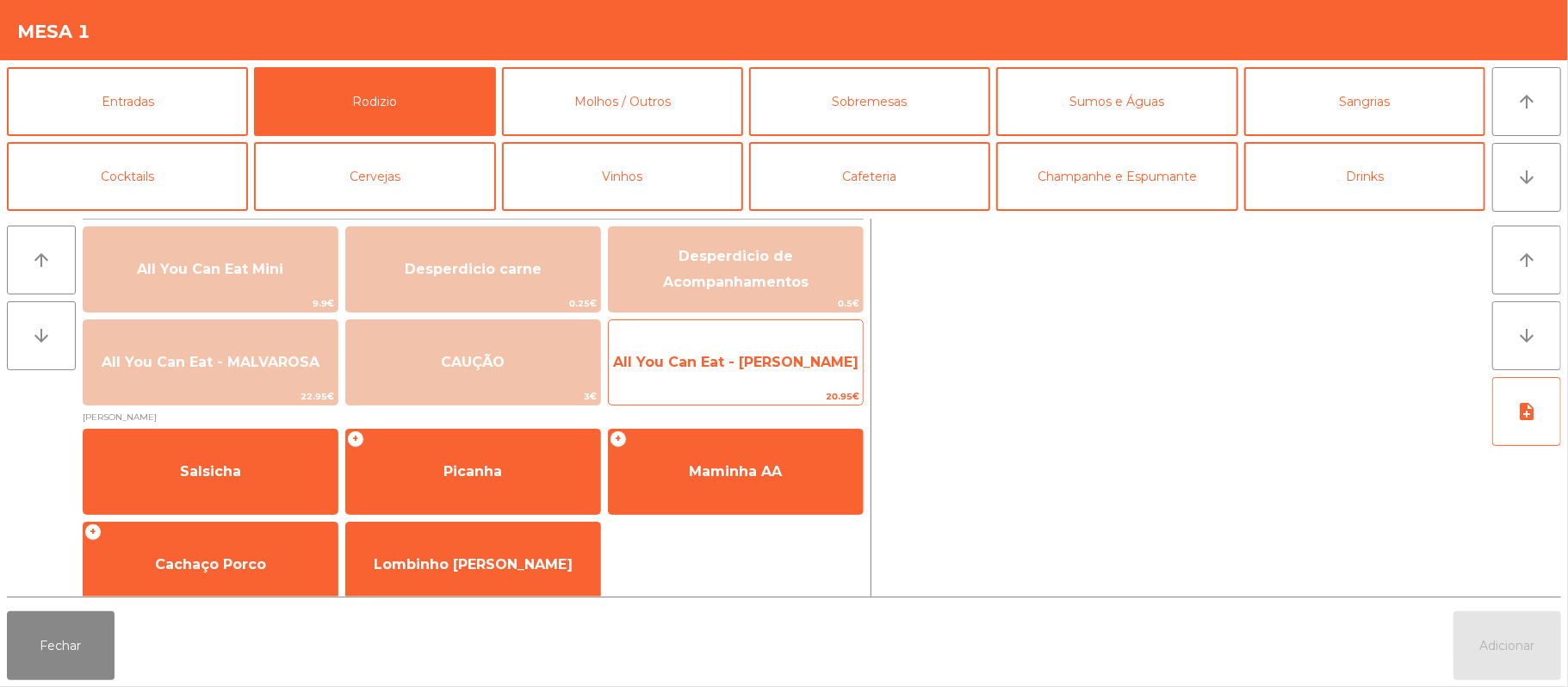
click at [768, 354] on span "All You Can Eat - Malva Almoço" at bounding box center [735, 361] width 245 height 17
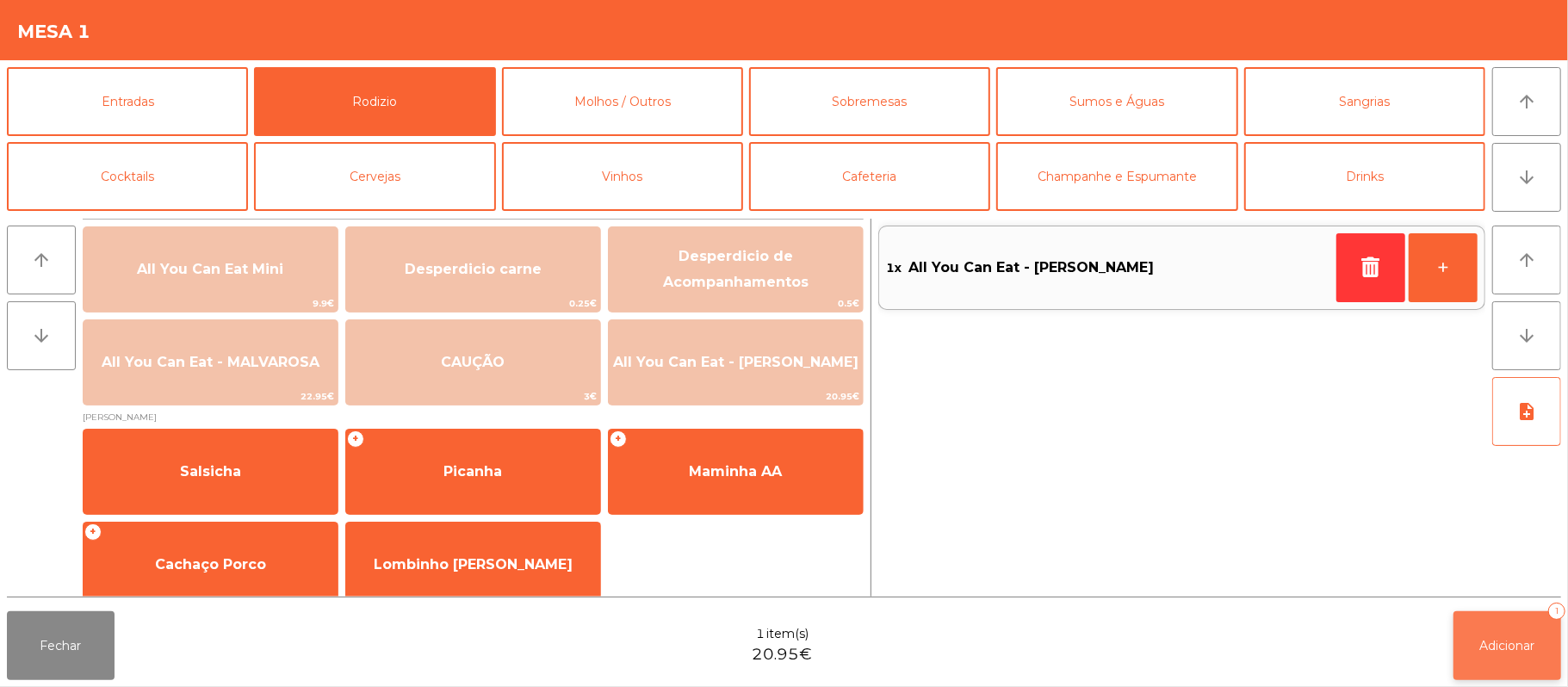
click at [1474, 621] on button "Adicionar 1" at bounding box center [1506, 646] width 107 height 69
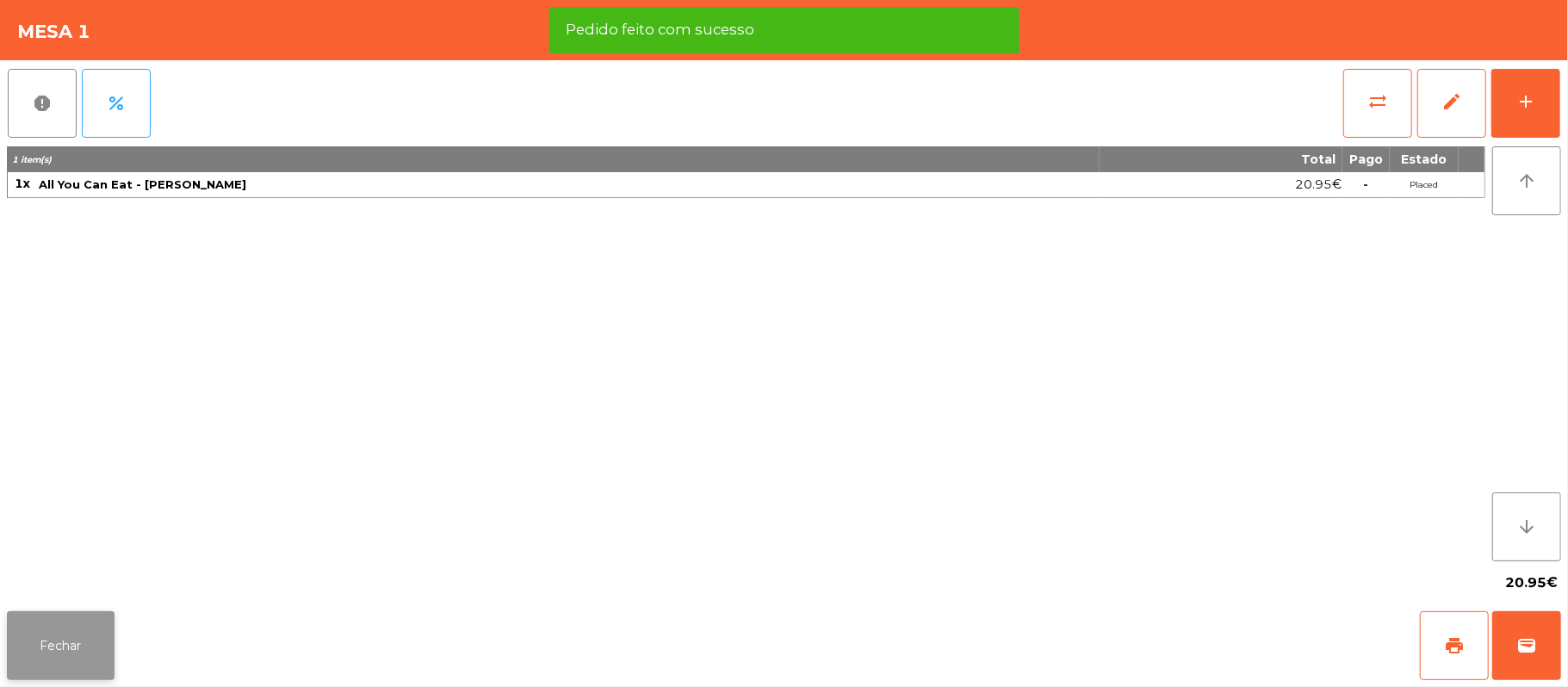
click at [63, 656] on button "Fechar" at bounding box center [60, 646] width 107 height 69
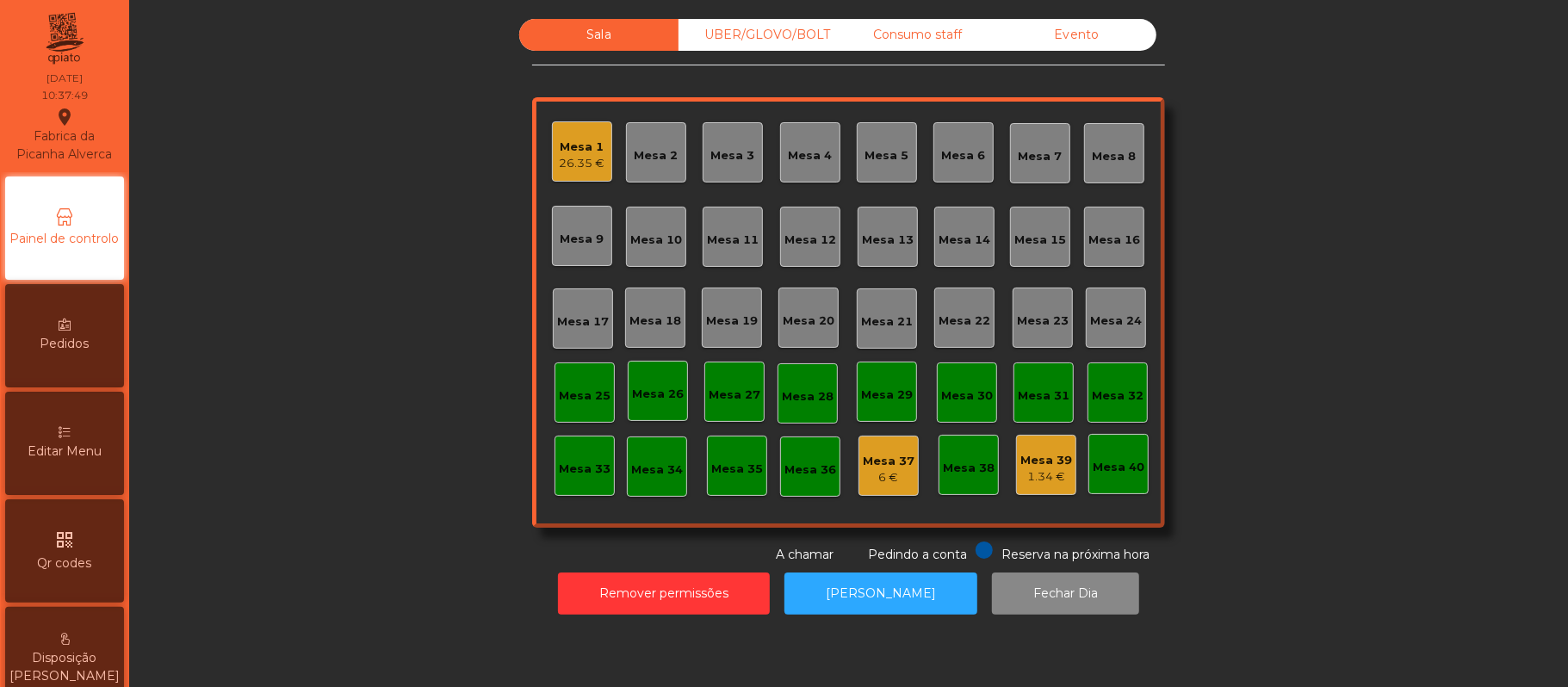
click at [552, 163] on div "Mesa 1 26.35 €" at bounding box center [582, 151] width 60 height 60
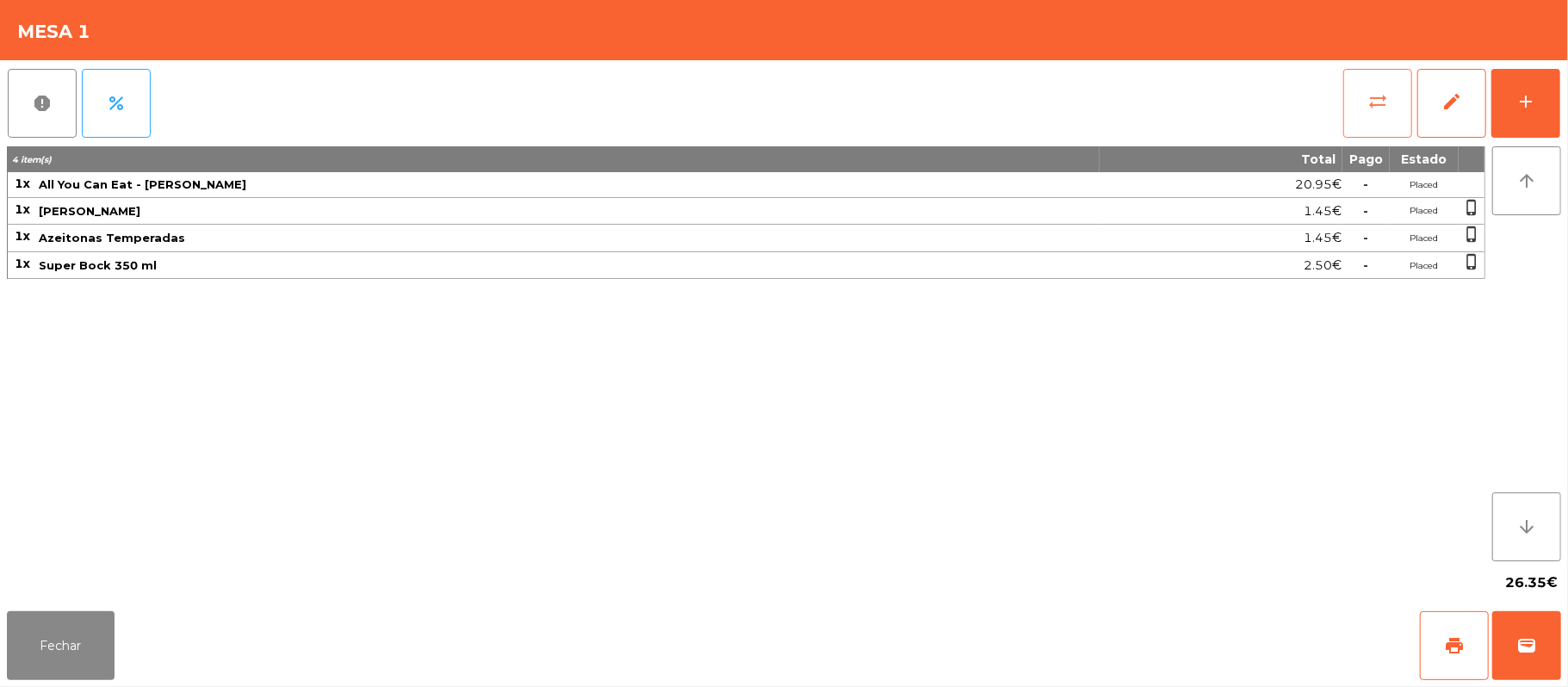
click at [1357, 103] on button "sync_alt" at bounding box center [1377, 103] width 69 height 69
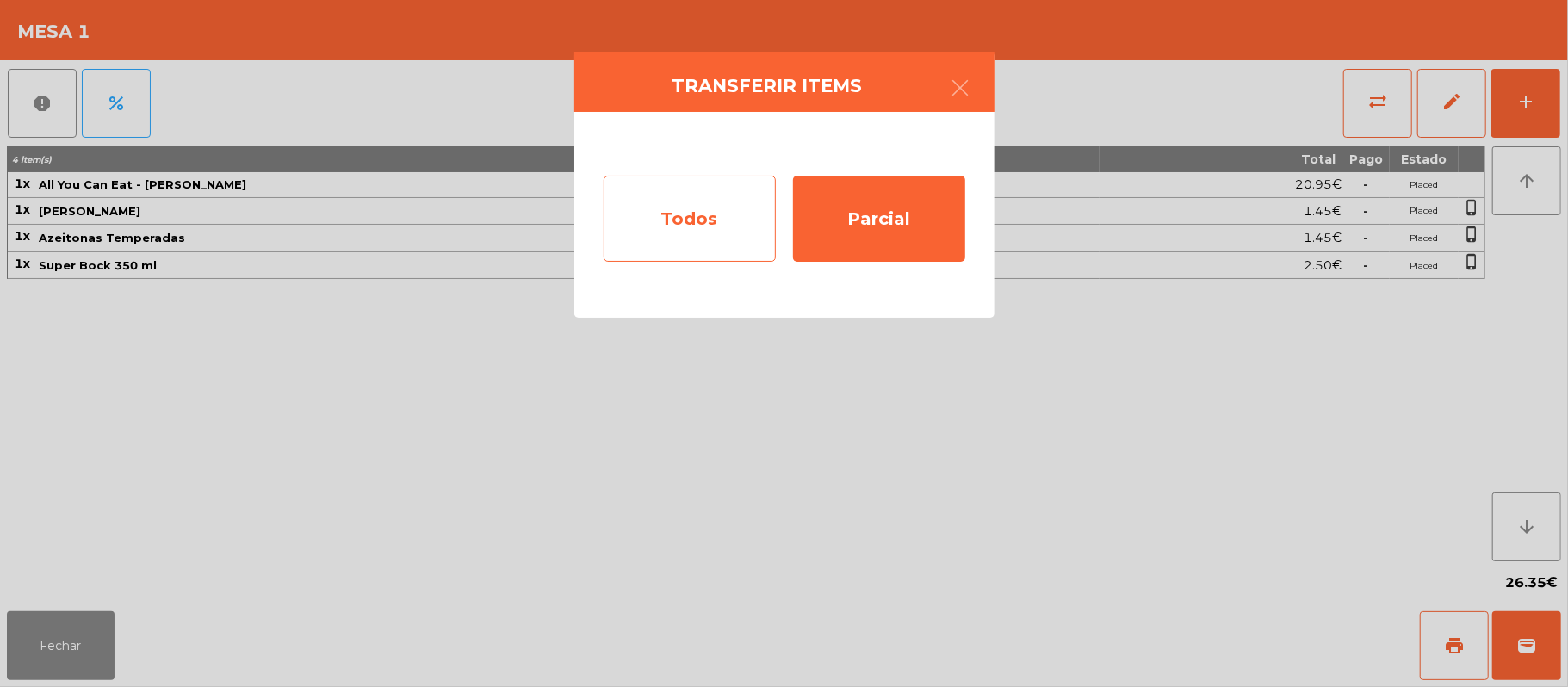
click at [704, 210] on div "Todos" at bounding box center [689, 218] width 172 height 86
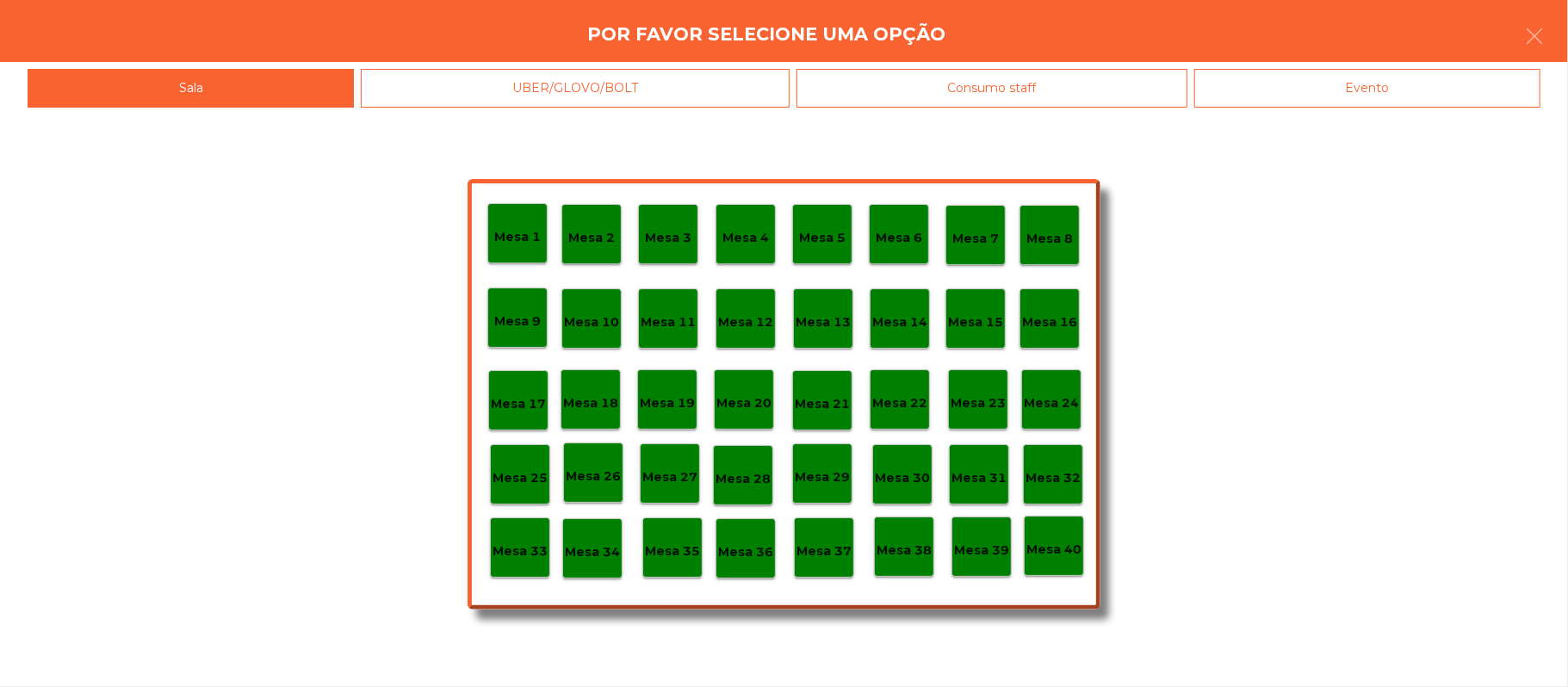
click at [824, 534] on div "Mesa 37" at bounding box center [824, 547] width 55 height 27
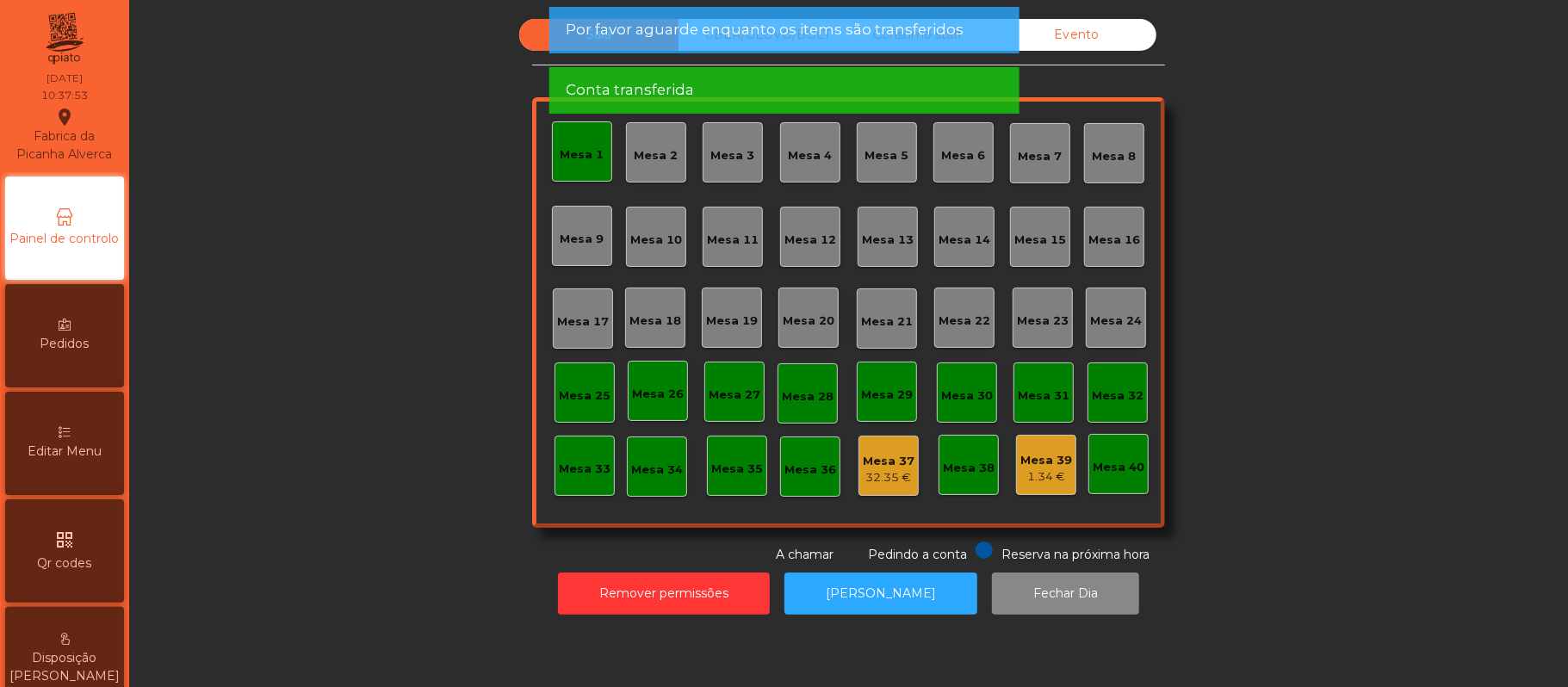
click at [584, 142] on div "Mesa 1" at bounding box center [582, 152] width 44 height 24
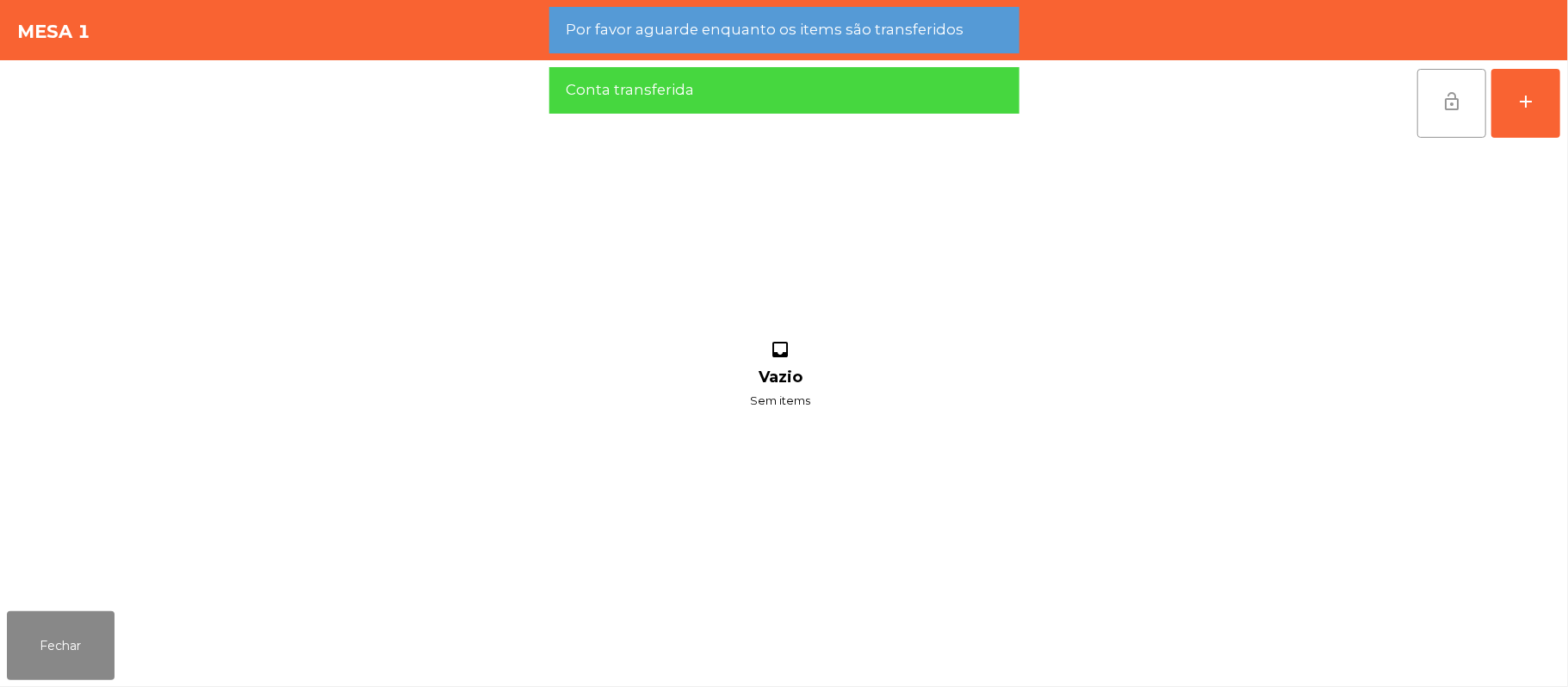
click at [1432, 107] on button "lock_open" at bounding box center [1452, 103] width 69 height 69
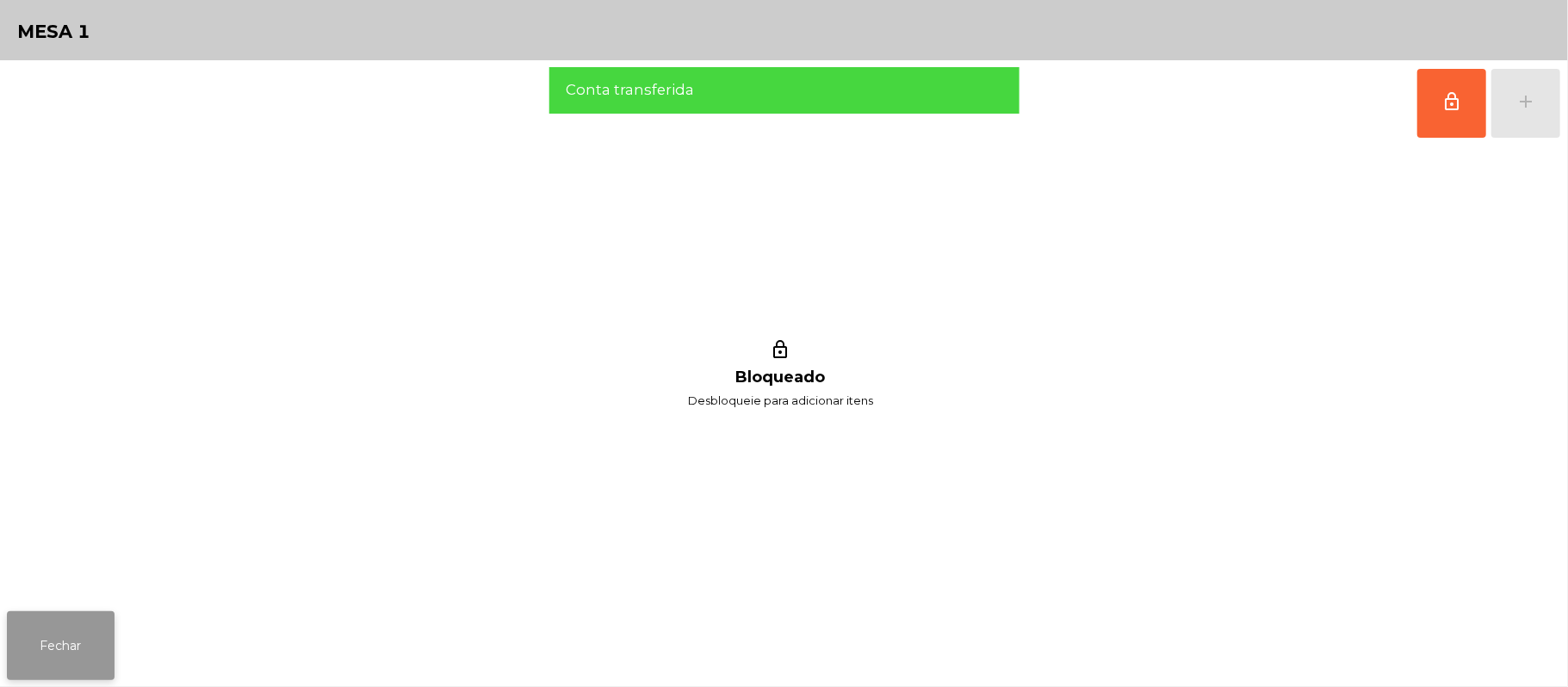
click at [63, 651] on button "Fechar" at bounding box center [60, 646] width 107 height 69
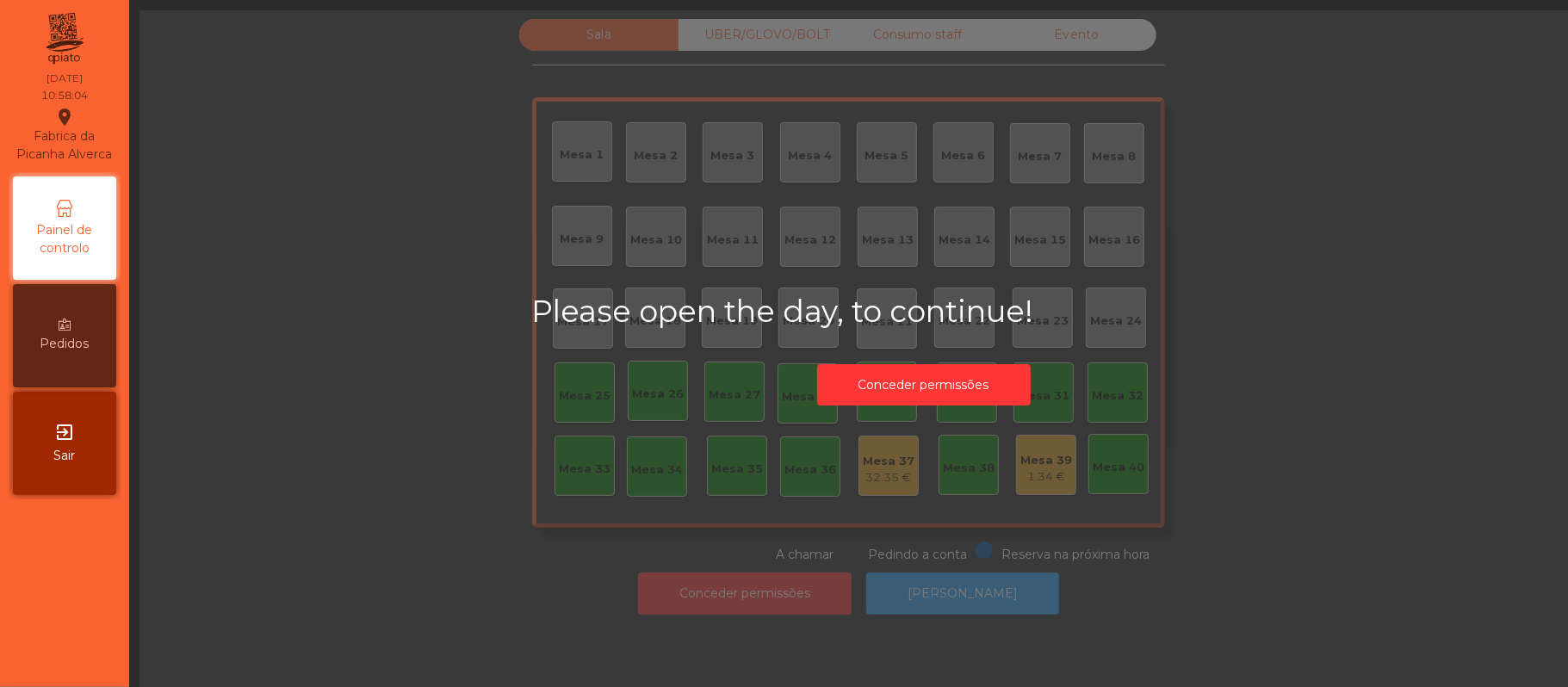
click at [1236, 377] on div "Please open the day, to continue! Conceder permissões" at bounding box center [923, 353] width 784 height 121
click at [982, 367] on button "Conceder permissões" at bounding box center [923, 385] width 214 height 42
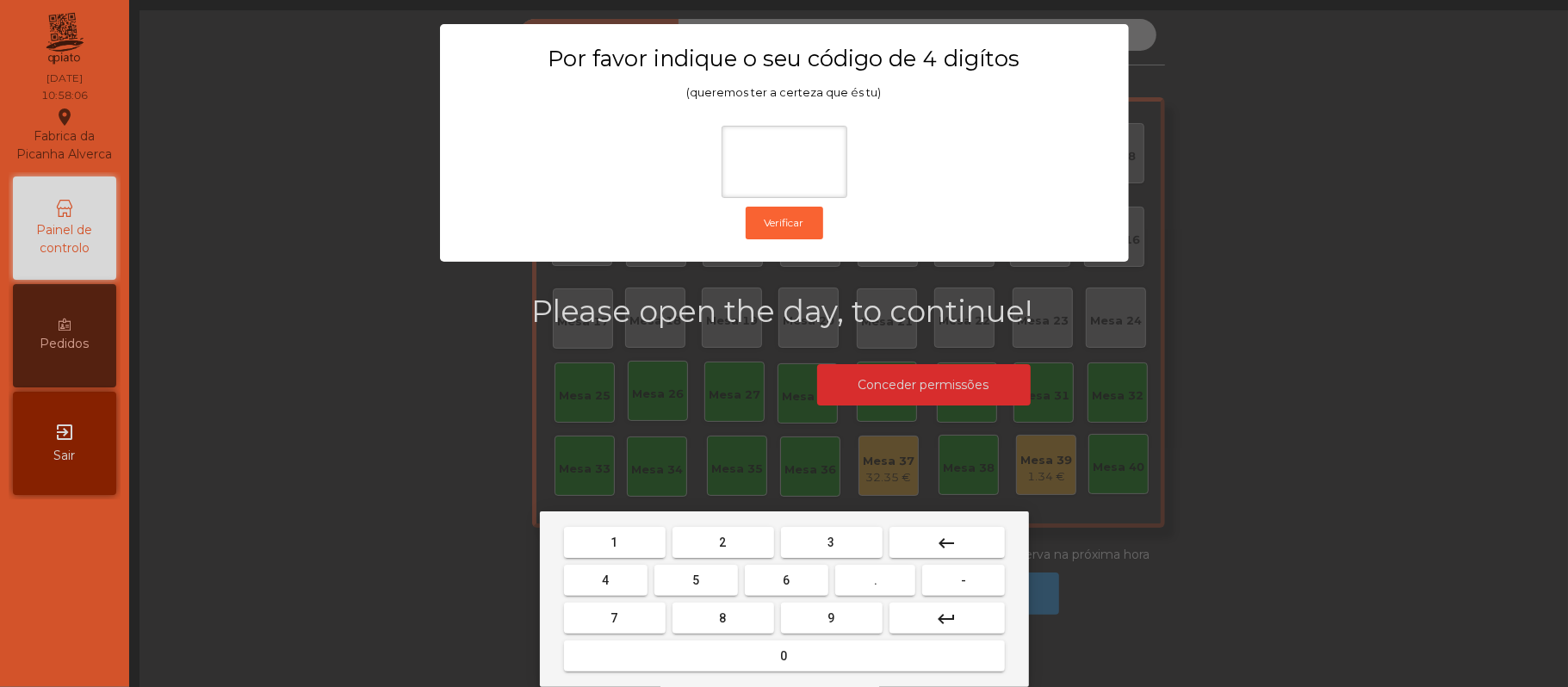
click at [737, 535] on button "2" at bounding box center [722, 541] width 101 height 31
click at [796, 595] on button "6" at bounding box center [786, 580] width 84 height 31
click at [616, 538] on span "1" at bounding box center [614, 542] width 7 height 14
click at [694, 579] on span "5" at bounding box center [695, 580] width 7 height 14
type input "****"
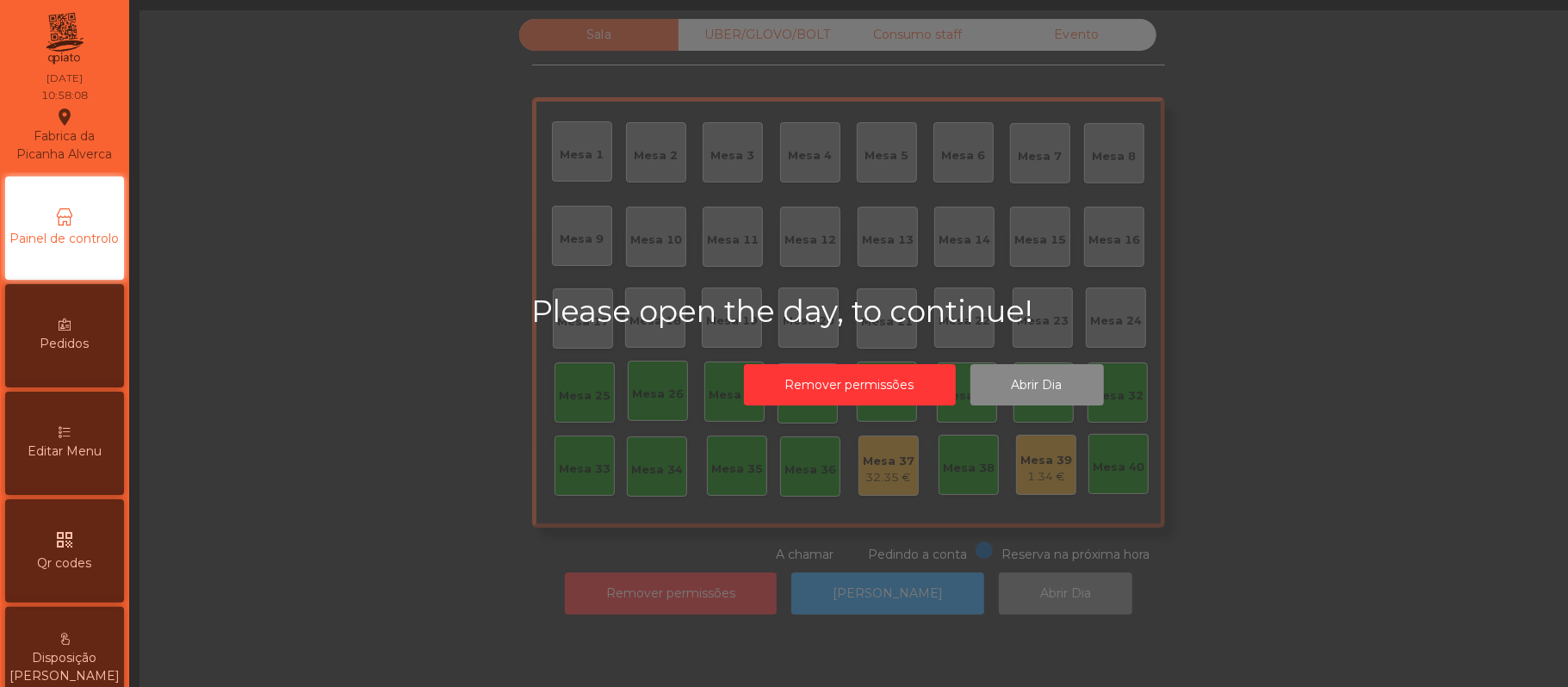
click at [370, 463] on div "Please open the day, to continue! Remover permissões Abrir Dia" at bounding box center [923, 353] width 1568 height 687
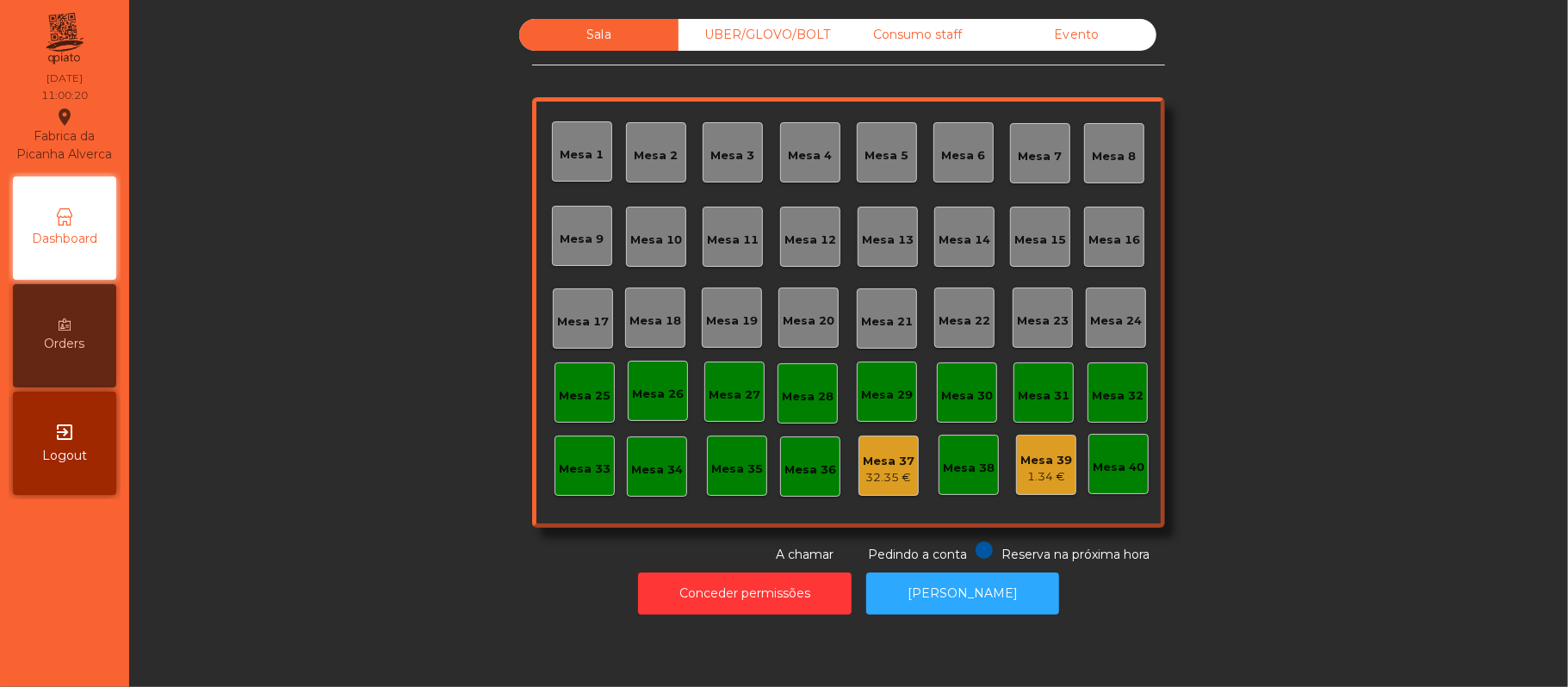
click at [1044, 477] on div "1.34 €" at bounding box center [1045, 476] width 51 height 17
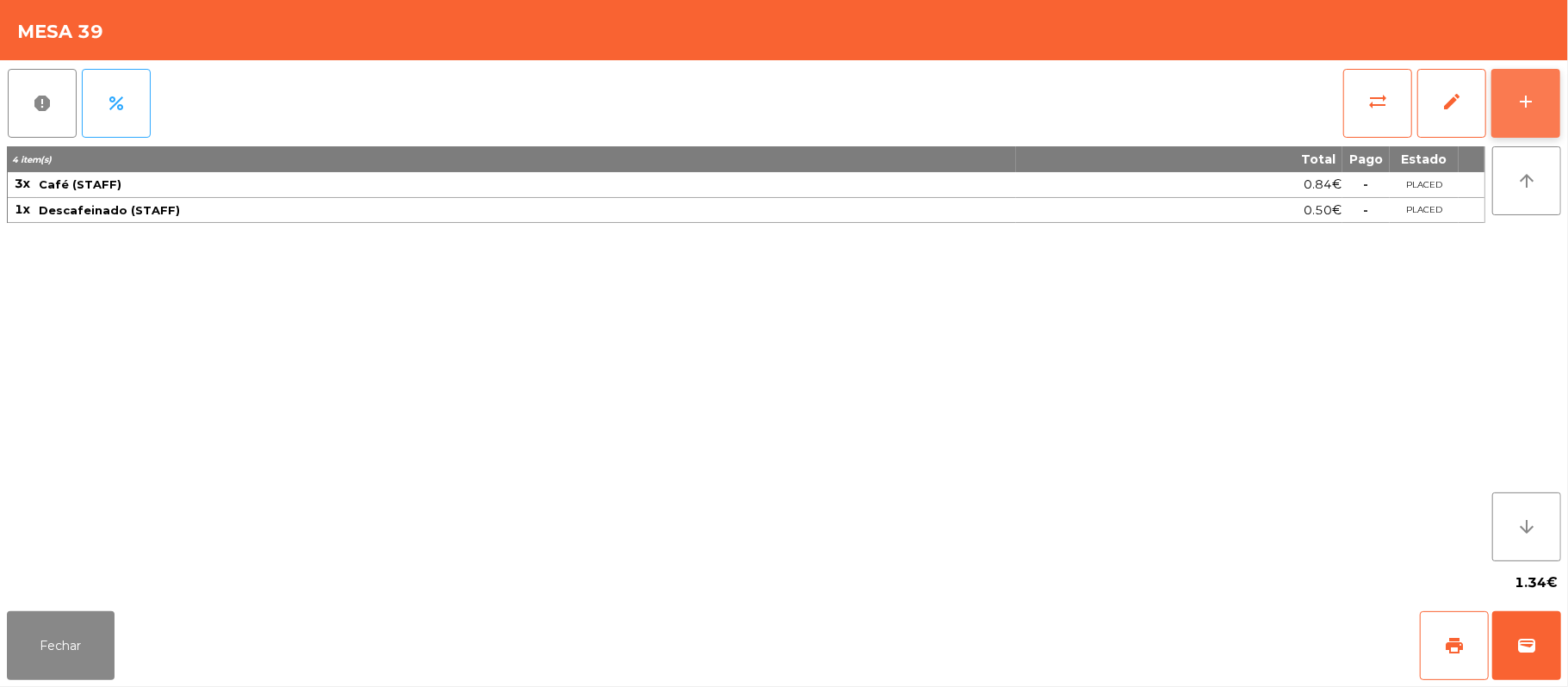
click at [1526, 108] on div "add" at bounding box center [1525, 101] width 21 height 21
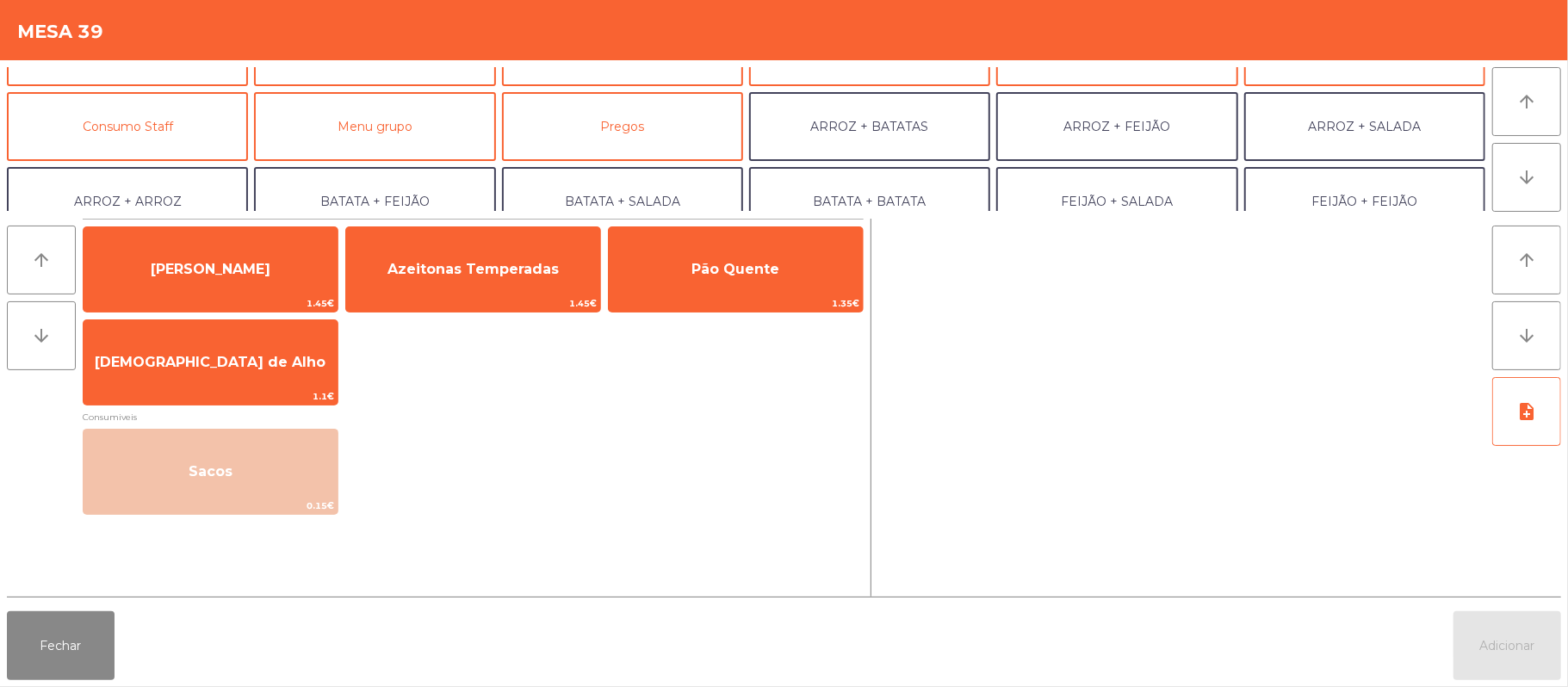
scroll to position [110, 0]
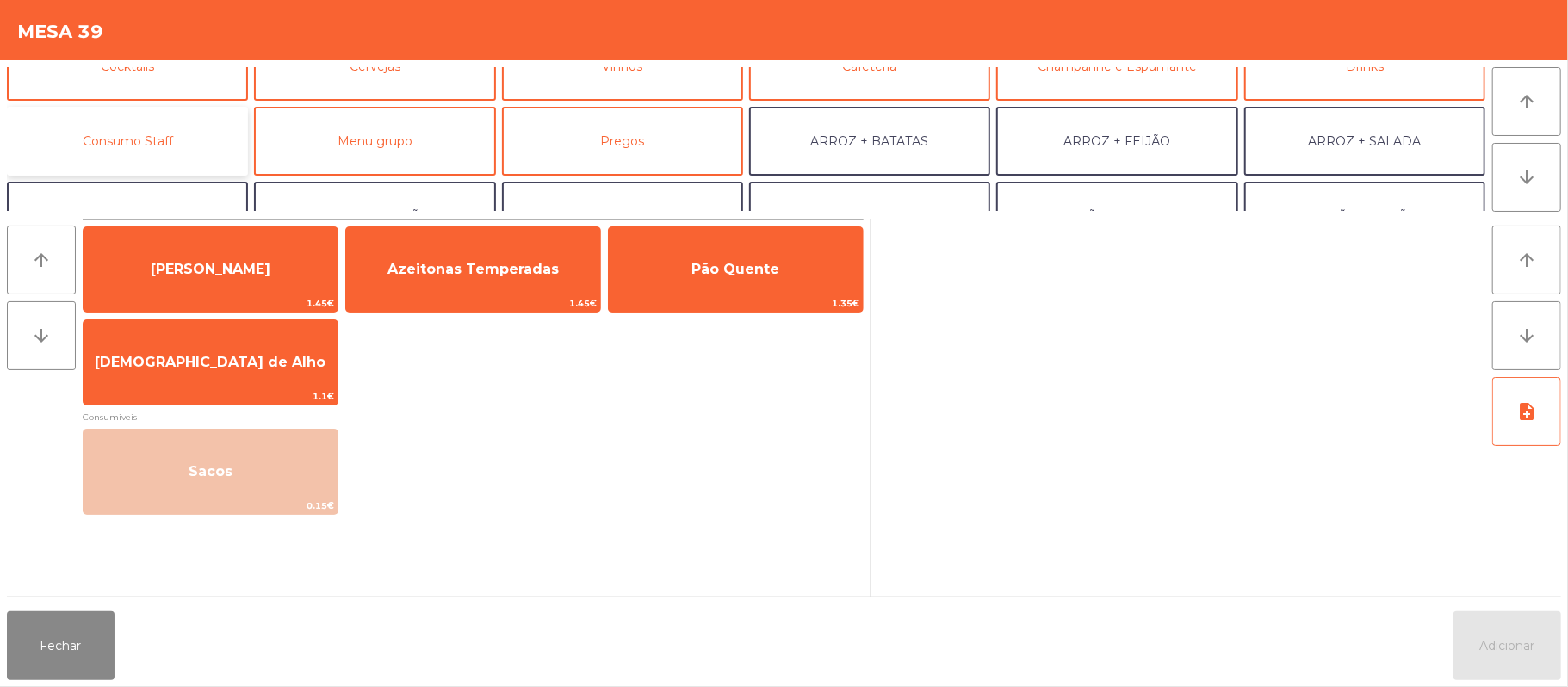
click at [145, 141] on button "Consumo Staff" at bounding box center [127, 141] width 241 height 69
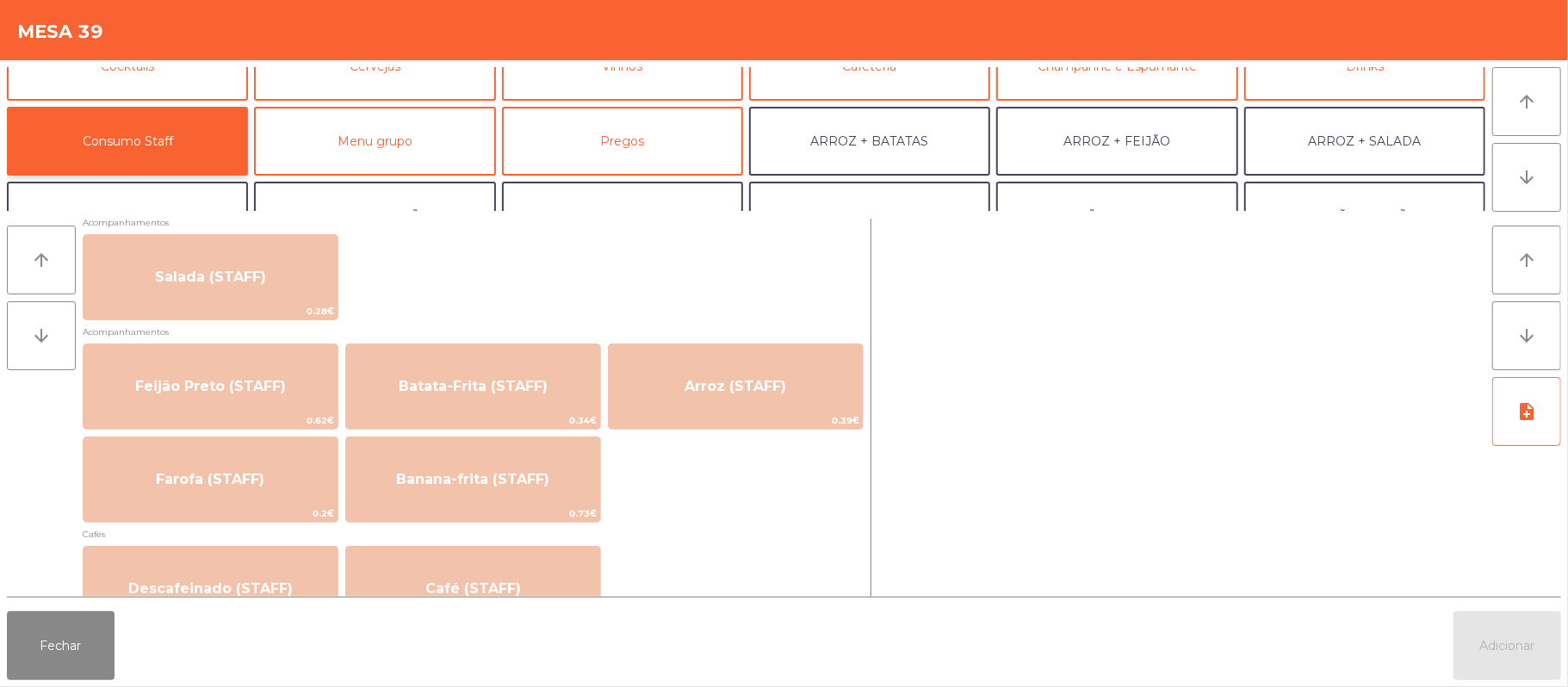
scroll to position [817, 0]
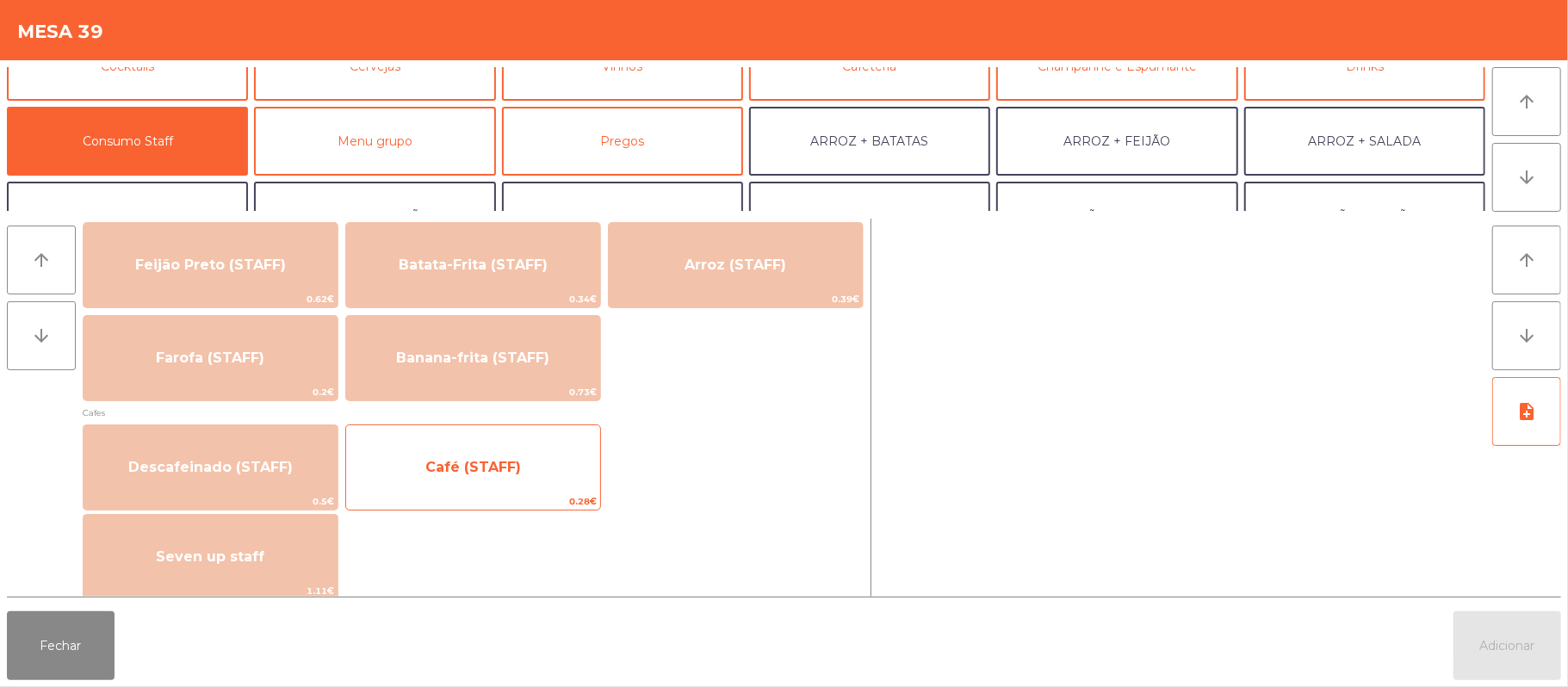
click at [477, 471] on span "Café (STAFF)" at bounding box center [472, 467] width 95 height 17
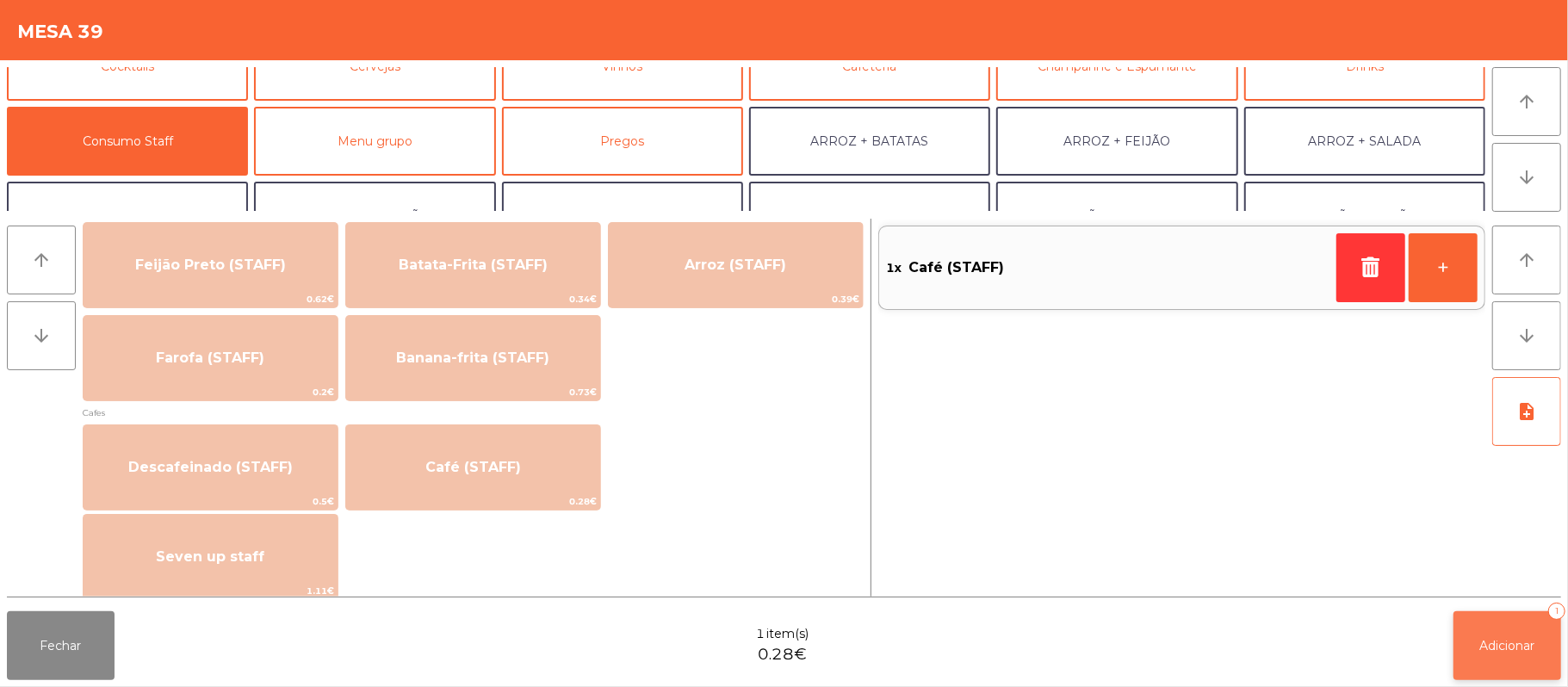
click at [1508, 631] on button "Adicionar 1" at bounding box center [1506, 646] width 107 height 69
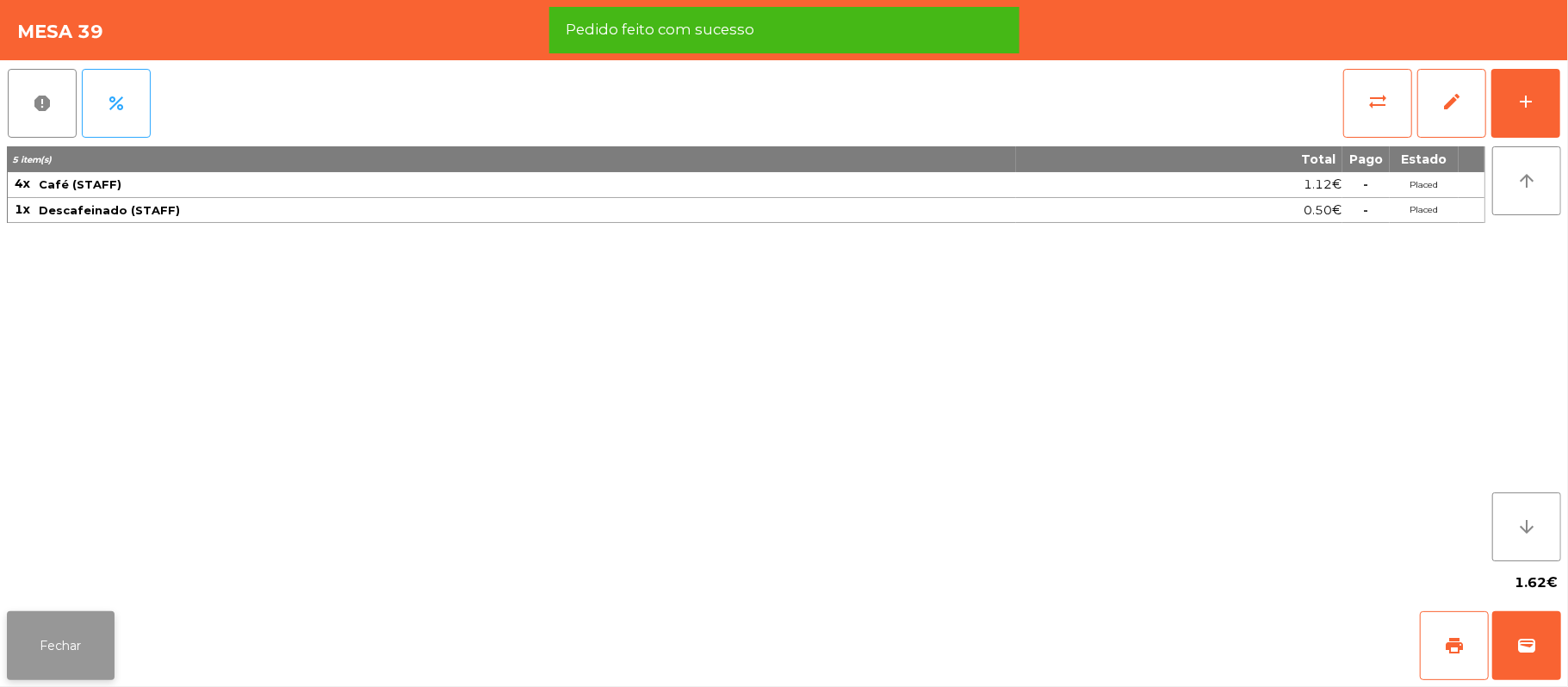
click at [56, 662] on button "Fechar" at bounding box center [60, 646] width 107 height 69
